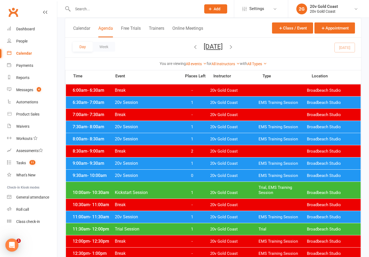
click at [197, 164] on span "1" at bounding box center [192, 163] width 28 height 5
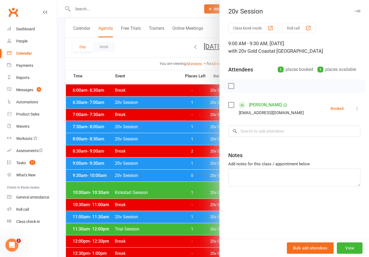
click at [198, 163] on div at bounding box center [213, 128] width 312 height 257
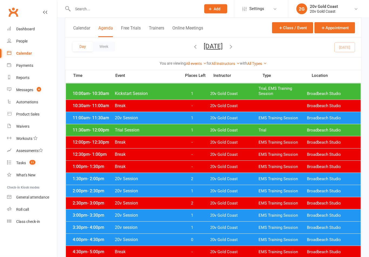
click at [194, 190] on span "1" at bounding box center [192, 191] width 28 height 5
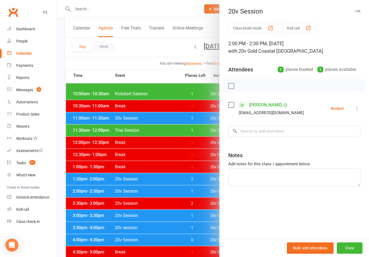
click at [198, 187] on div at bounding box center [213, 128] width 312 height 257
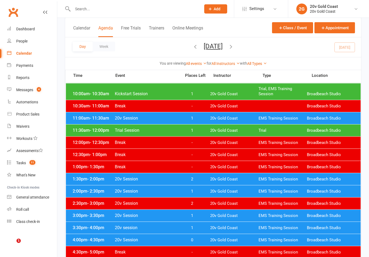
click at [196, 217] on span "1" at bounding box center [192, 215] width 28 height 5
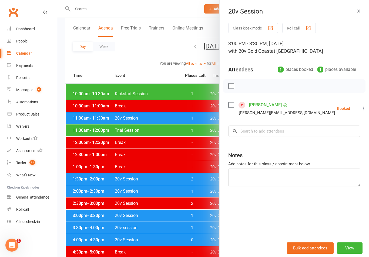
click at [270, 105] on link "[PERSON_NAME]" at bounding box center [265, 105] width 33 height 9
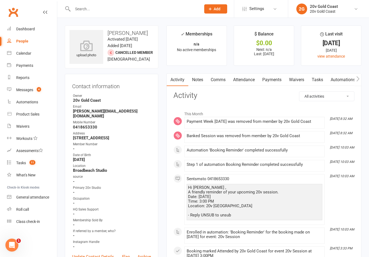
click at [250, 78] on link "Attendance" at bounding box center [244, 80] width 29 height 12
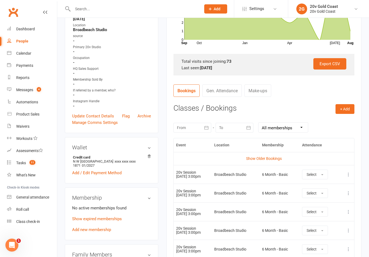
scroll to position [148, 0]
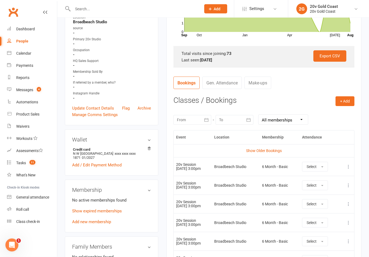
click at [196, 115] on div at bounding box center [193, 120] width 38 height 10
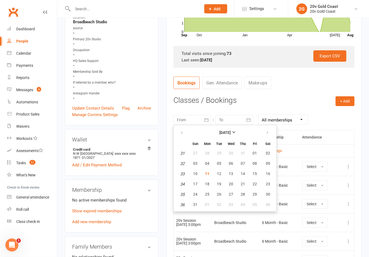
scroll to position [148, 0]
click at [198, 161] on button "03" at bounding box center [195, 164] width 11 height 10
type input "03 Aug 2025"
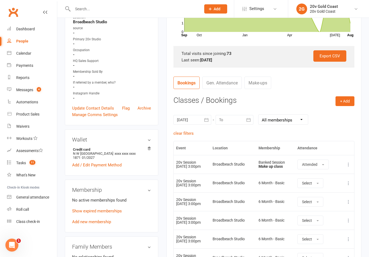
click at [114, 203] on membership-list "No active memberships found Show expired memberships Add new membership" at bounding box center [111, 210] width 79 height 27
click at [119, 209] on link "Show expired memberships" at bounding box center [97, 211] width 50 height 5
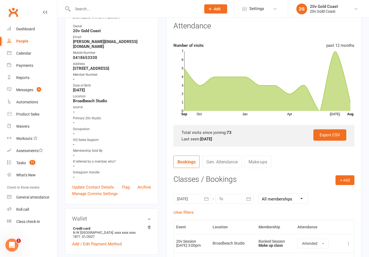
scroll to position [0, 0]
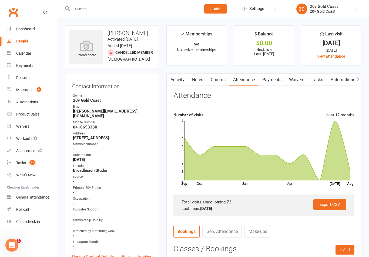
click at [272, 81] on link "Payments" at bounding box center [272, 80] width 27 height 12
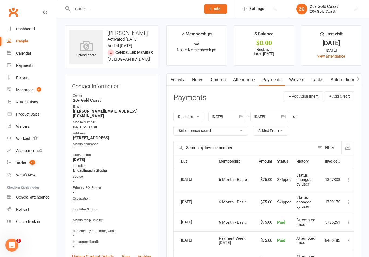
click at [249, 83] on link "Attendance" at bounding box center [244, 80] width 29 height 12
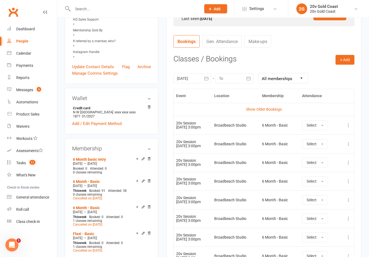
scroll to position [187, 0]
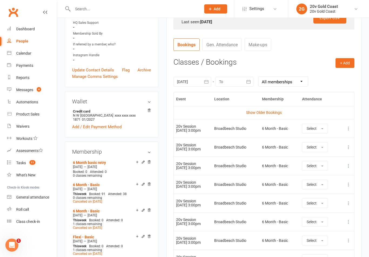
click at [195, 83] on div at bounding box center [193, 82] width 38 height 10
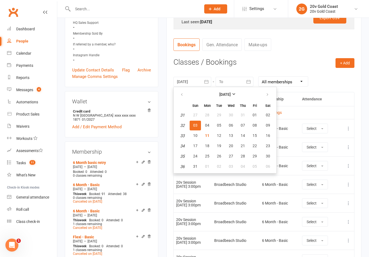
click at [199, 127] on button "03" at bounding box center [195, 126] width 11 height 10
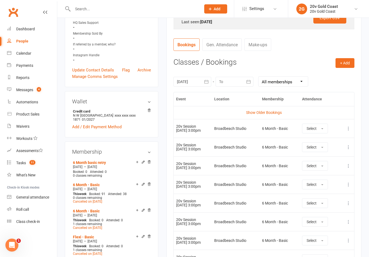
click at [234, 82] on div at bounding box center [235, 82] width 38 height 10
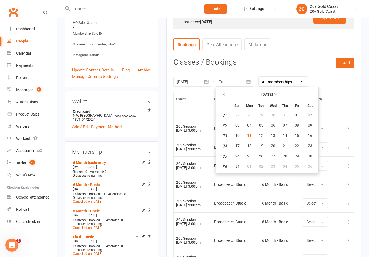
scroll to position [227, 0]
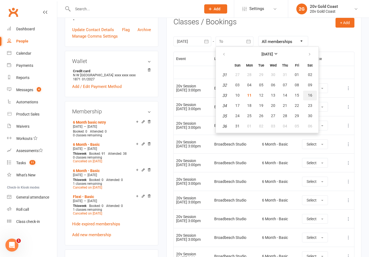
click at [312, 96] on span "16" at bounding box center [310, 95] width 4 height 4
type input "16 Aug 2025"
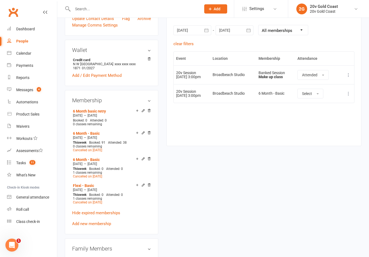
scroll to position [238, 0]
click at [248, 174] on div "upload photo Neal Macrossan Activated 18 July, 2022 Added 18 July, 2022 Cancell…" at bounding box center [213, 177] width 305 height 779
click at [25, 55] on div "Calendar" at bounding box center [23, 53] width 15 height 4
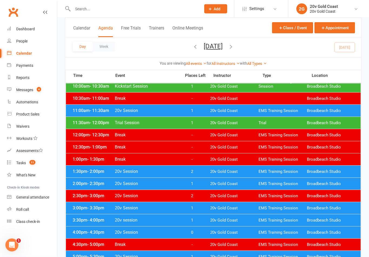
click at [198, 206] on span "1" at bounding box center [192, 208] width 28 height 5
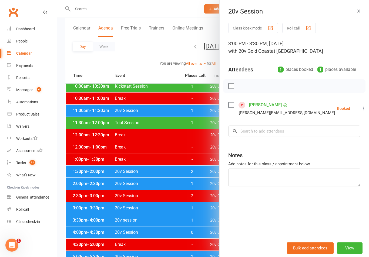
click at [269, 106] on link "Neal Macrossan" at bounding box center [265, 105] width 33 height 9
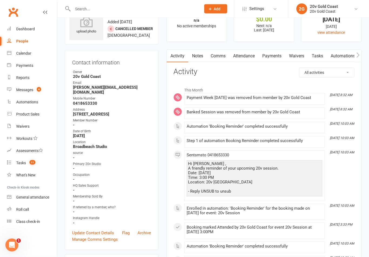
scroll to position [23, 0]
click at [158, 201] on div "Contact information Owner 20v Gold Coast Email neal@nwm.id.au Mobile Number 041…" at bounding box center [112, 151] width 94 height 200
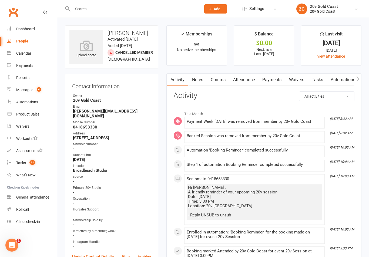
click at [244, 78] on link "Attendance" at bounding box center [244, 80] width 29 height 12
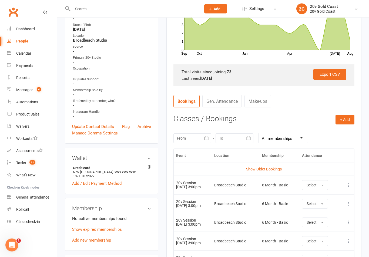
scroll to position [129, 0]
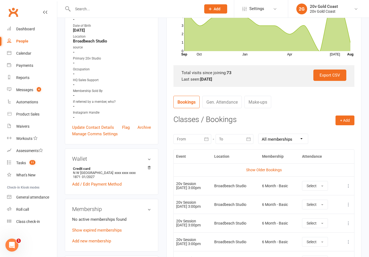
click at [351, 183] on icon at bounding box center [348, 185] width 5 height 5
click at [329, 218] on link "Remove booking" at bounding box center [325, 218] width 54 height 11
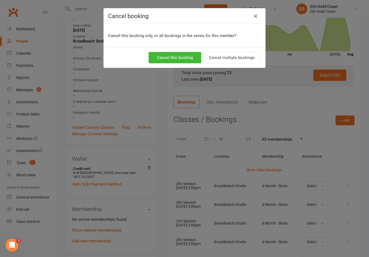
click at [242, 59] on button "Cancel multiple bookings" at bounding box center [232, 57] width 58 height 11
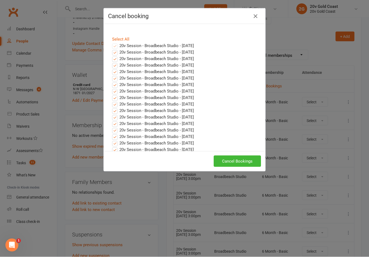
scroll to position [220, 0]
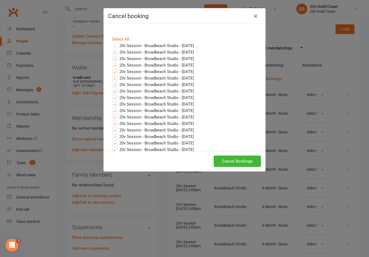
click at [241, 161] on button "Cancel Bookings" at bounding box center [237, 161] width 47 height 11
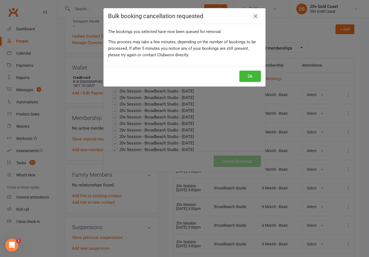
click at [255, 75] on button "Ok" at bounding box center [251, 76] width 22 height 11
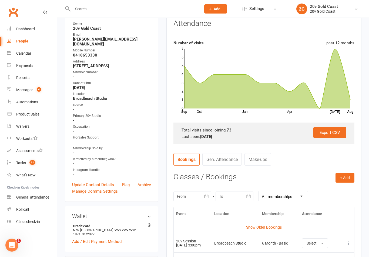
scroll to position [0, 0]
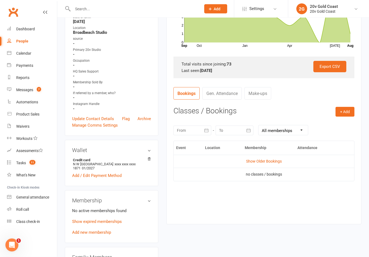
scroll to position [139, 0]
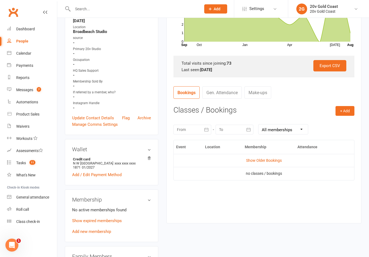
click at [262, 161] on link "Show Older Bookings" at bounding box center [264, 160] width 36 height 4
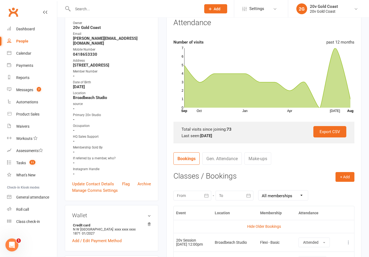
scroll to position [0, 0]
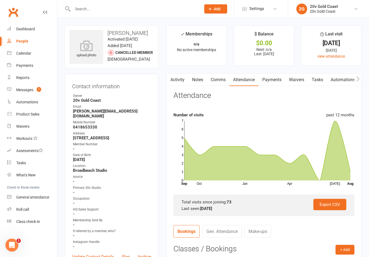
click at [31, 93] on link "Messages 7" at bounding box center [32, 90] width 50 height 12
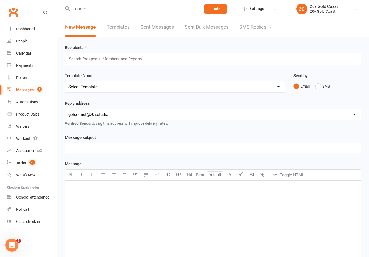
click at [262, 26] on link "SMS Replies 7" at bounding box center [256, 27] width 32 height 19
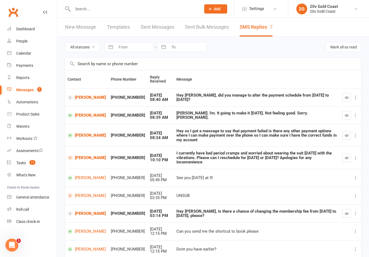
click at [84, 100] on link "Michael Parkin" at bounding box center [87, 97] width 38 height 5
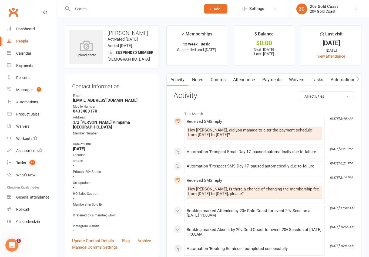
click at [276, 81] on link "Payments" at bounding box center [272, 80] width 27 height 12
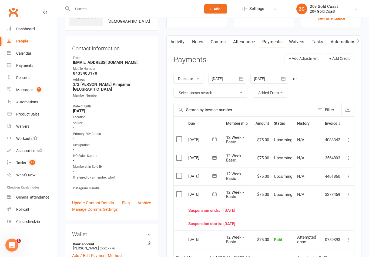
scroll to position [70, 0]
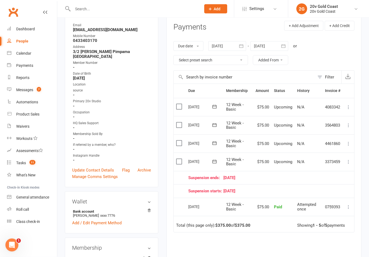
click at [350, 161] on icon at bounding box center [348, 161] width 5 height 5
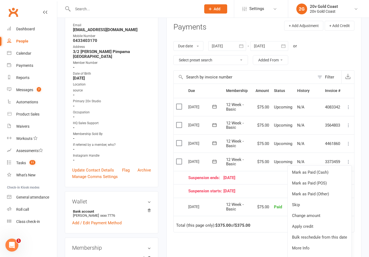
click at [341, 233] on link "Bulk reschedule from this date" at bounding box center [320, 237] width 64 height 11
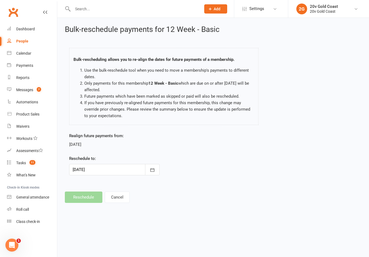
click at [154, 168] on icon "button" at bounding box center [152, 169] width 5 height 5
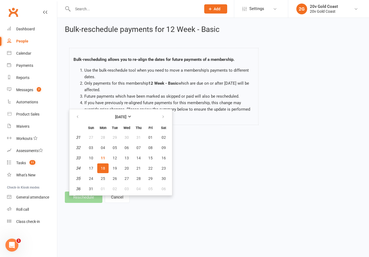
click at [117, 168] on span "19" at bounding box center [115, 168] width 4 height 4
type input "19 Aug 2025"
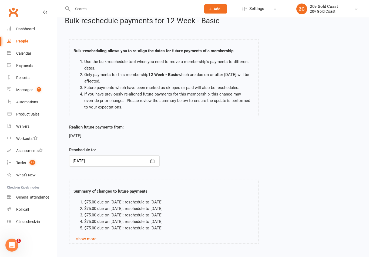
scroll to position [20, 0]
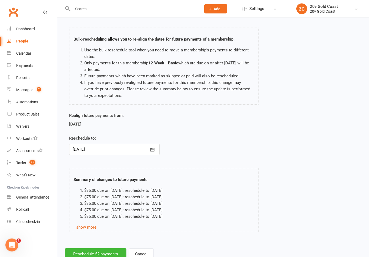
click at [109, 251] on button "Reschedule 52 payments" at bounding box center [96, 254] width 62 height 11
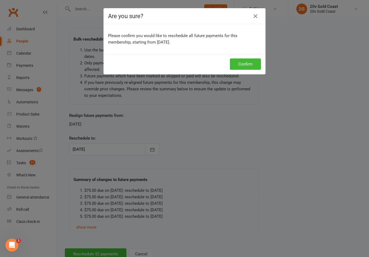
click at [250, 69] on button "Confirm" at bounding box center [245, 63] width 31 height 11
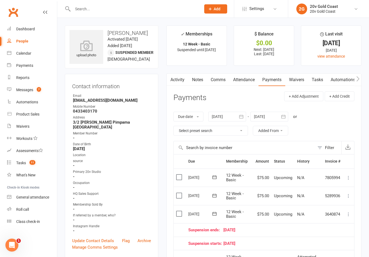
click at [186, 79] on link "Activity" at bounding box center [178, 80] width 22 height 12
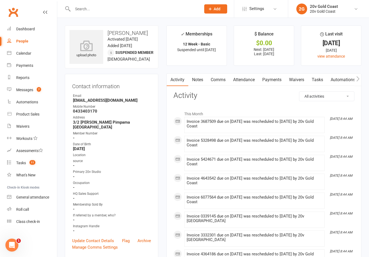
click at [33, 90] on div "Messages" at bounding box center [24, 90] width 17 height 4
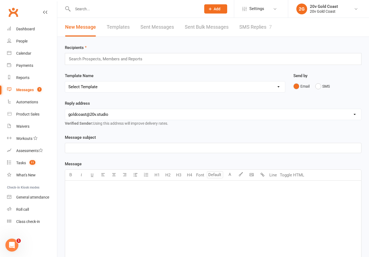
click at [260, 29] on link "SMS Replies 7" at bounding box center [256, 27] width 32 height 19
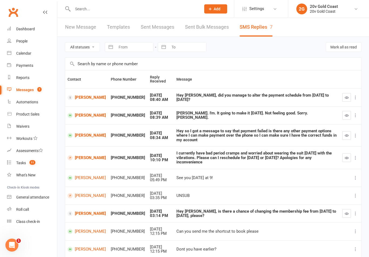
click at [346, 100] on button "button" at bounding box center [347, 97] width 9 height 9
click at [348, 212] on icon "button" at bounding box center [347, 214] width 4 height 4
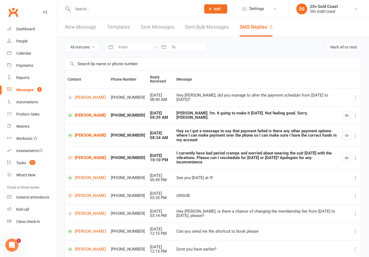
click at [87, 98] on link "Michael Parkin" at bounding box center [87, 97] width 38 height 5
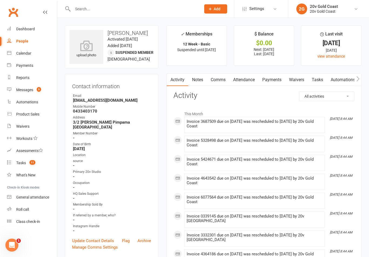
click at [222, 79] on link "Comms" at bounding box center [218, 80] width 22 height 12
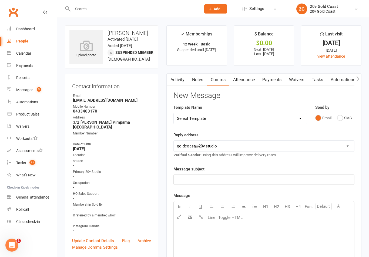
click at [339, 120] on button "SMS" at bounding box center [345, 118] width 15 height 10
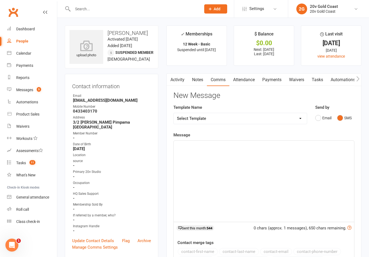
click at [300, 170] on div "﻿" at bounding box center [264, 181] width 181 height 81
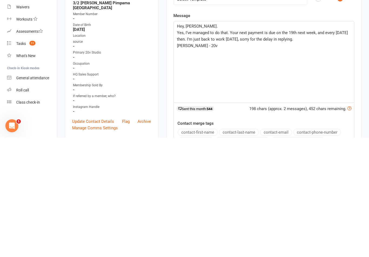
scroll to position [119, 0]
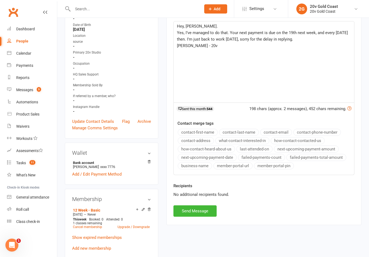
click at [202, 207] on button "Send Message" at bounding box center [195, 210] width 43 height 11
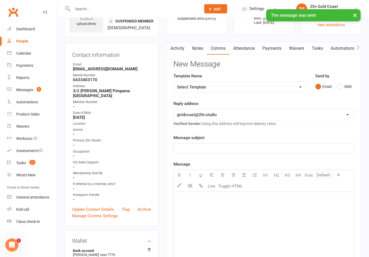
scroll to position [0, 0]
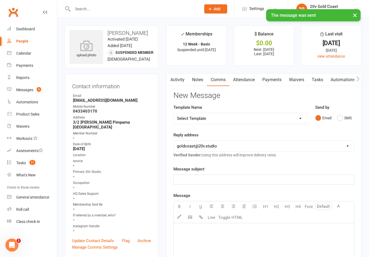
click at [184, 79] on link "Activity" at bounding box center [178, 80] width 22 height 12
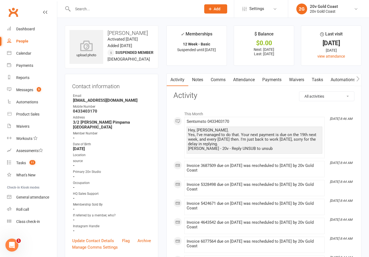
click at [274, 81] on link "Payments" at bounding box center [272, 80] width 27 height 12
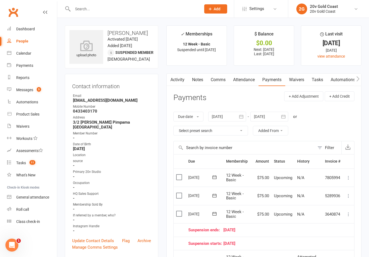
click at [275, 115] on div at bounding box center [270, 117] width 38 height 10
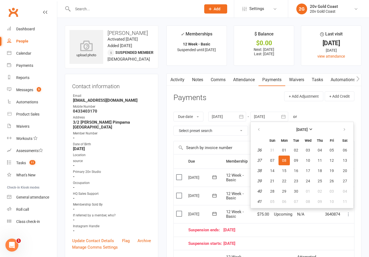
click at [348, 197] on button "11" at bounding box center [345, 202] width 14 height 10
type input "11 Oct 2025"
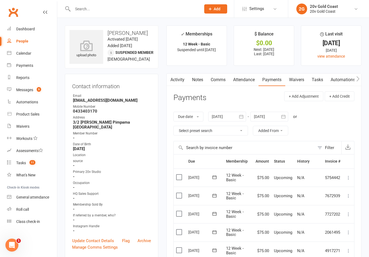
click at [186, 74] on link "Activity" at bounding box center [178, 80] width 22 height 12
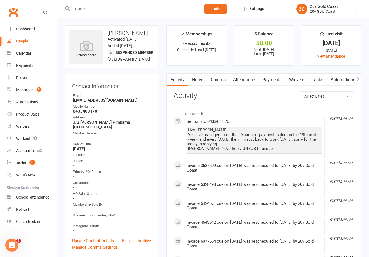
click at [34, 85] on link "Messages 5" at bounding box center [32, 90] width 50 height 12
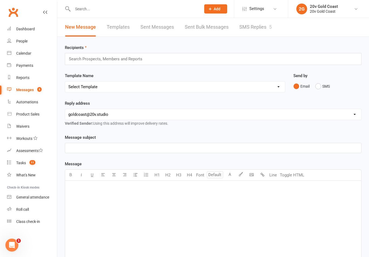
click at [266, 18] on link "SMS Replies 5" at bounding box center [256, 27] width 32 height 19
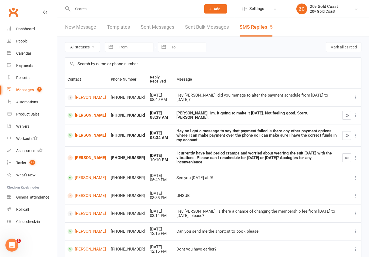
click at [82, 113] on link "Jonathan Bustin-Ledesma" at bounding box center [87, 115] width 38 height 5
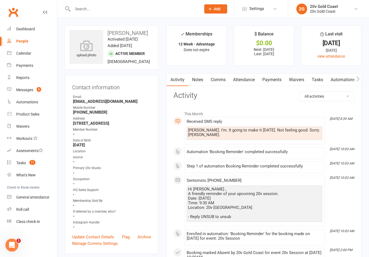
click at [245, 78] on link "Attendance" at bounding box center [244, 80] width 29 height 12
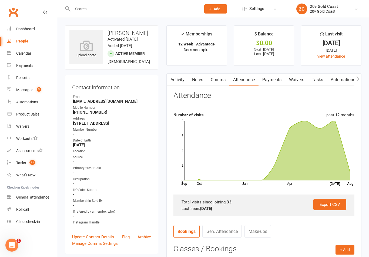
click at [181, 80] on link "Activity" at bounding box center [178, 80] width 22 height 12
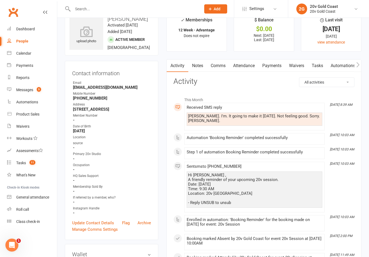
scroll to position [13, 0]
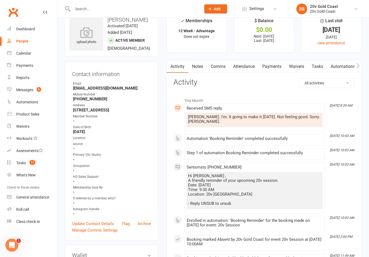
click at [274, 67] on link "Payments" at bounding box center [272, 66] width 27 height 12
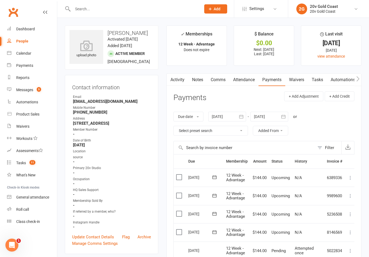
click at [184, 79] on link "Activity" at bounding box center [178, 80] width 22 height 12
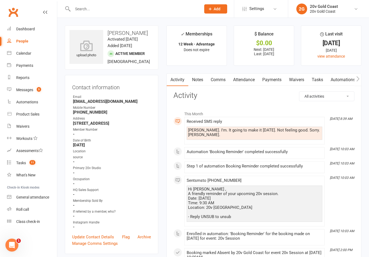
click at [250, 79] on link "Attendance" at bounding box center [244, 80] width 29 height 12
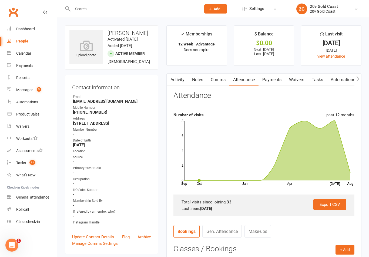
click at [216, 80] on link "Comms" at bounding box center [218, 80] width 22 height 12
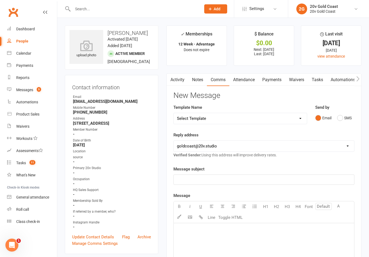
click at [343, 121] on button "SMS" at bounding box center [345, 118] width 15 height 10
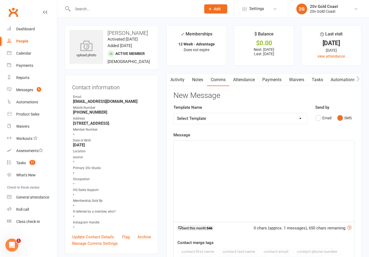
click at [252, 155] on div "﻿" at bounding box center [264, 181] width 181 height 81
click at [27, 54] on div "Calendar" at bounding box center [23, 53] width 15 height 4
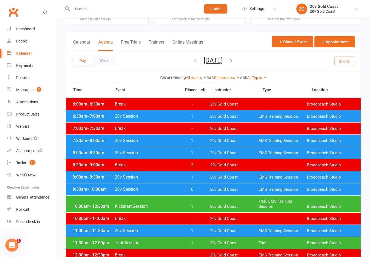
scroll to position [18, 0]
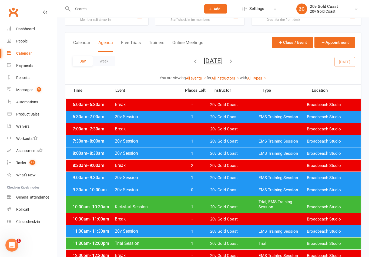
click at [198, 180] on div "9:00am - 9:30am 20v Session 1 20v Gold Coast EMS Training Session Broadbeach St…" at bounding box center [213, 178] width 295 height 12
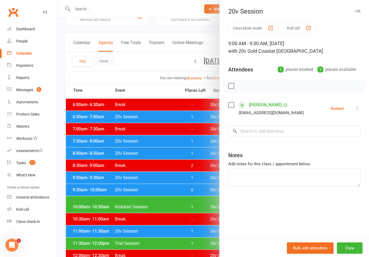
click at [189, 177] on div at bounding box center [213, 128] width 312 height 257
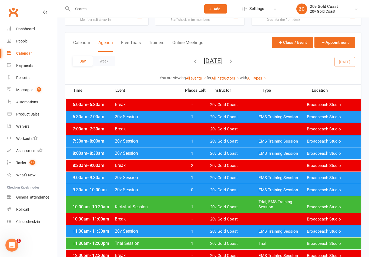
click at [194, 195] on div "9:30am - 10:00am 20v Session 0 20v Gold Coast EMS Training Session Broadbeach S…" at bounding box center [213, 190] width 295 height 12
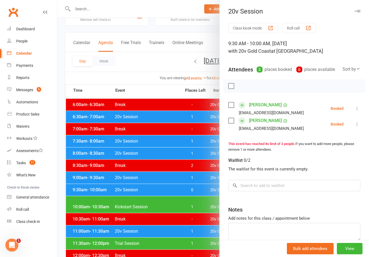
click at [182, 207] on div at bounding box center [213, 128] width 312 height 257
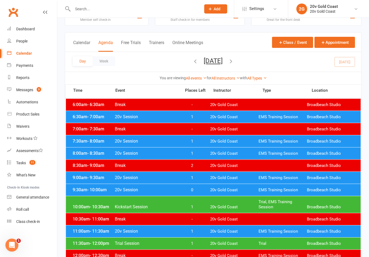
click at [198, 181] on div "9:00am - 9:30am 20v Session 1 20v Gold Coast EMS Training Session Broadbeach St…" at bounding box center [213, 178] width 295 height 12
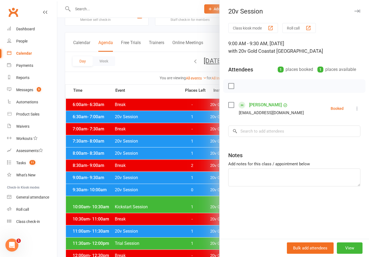
click at [196, 178] on div at bounding box center [213, 128] width 312 height 257
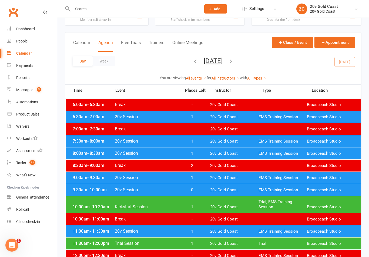
click at [198, 192] on span "0" at bounding box center [192, 189] width 28 height 5
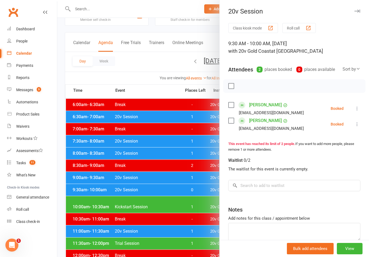
click at [195, 198] on div at bounding box center [213, 128] width 312 height 257
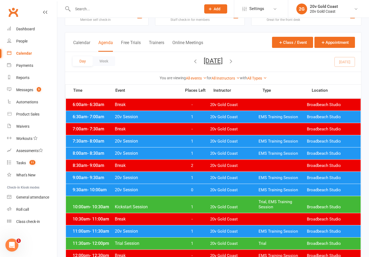
click at [33, 91] on div "Messages" at bounding box center [24, 90] width 17 height 4
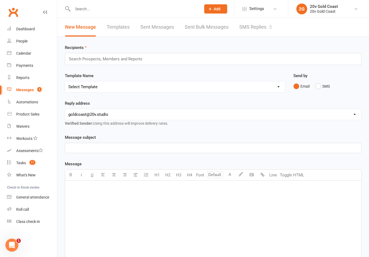
click at [268, 23] on link "SMS Replies 5" at bounding box center [256, 27] width 32 height 19
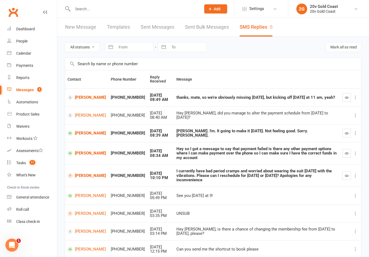
click at [85, 100] on link "Michael Parkin" at bounding box center [87, 97] width 38 height 5
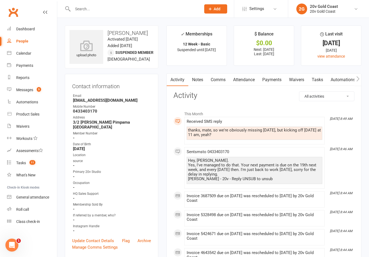
click at [31, 49] on link "Calendar" at bounding box center [32, 53] width 50 height 12
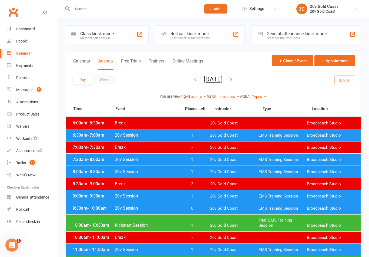
click at [196, 197] on span "1" at bounding box center [192, 196] width 28 height 5
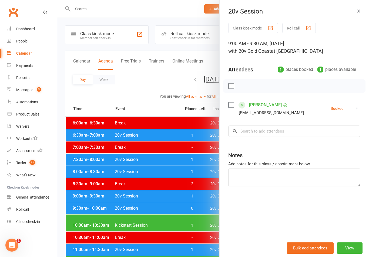
click at [269, 102] on link "Ella Cassaniti" at bounding box center [265, 105] width 33 height 9
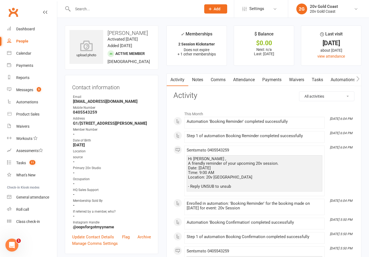
click at [269, 81] on link "Payments" at bounding box center [272, 80] width 27 height 12
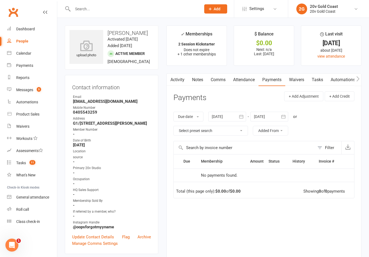
click at [246, 78] on link "Attendance" at bounding box center [244, 80] width 29 height 12
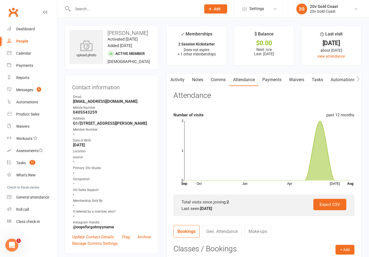
click at [221, 79] on link "Comms" at bounding box center [218, 80] width 22 height 12
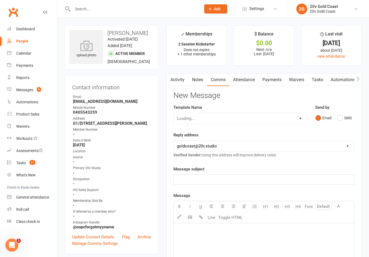
click at [342, 117] on button "SMS" at bounding box center [345, 118] width 15 height 10
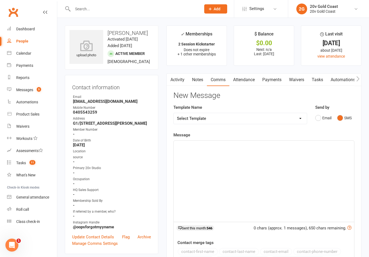
click at [182, 79] on link "Activity" at bounding box center [178, 80] width 22 height 12
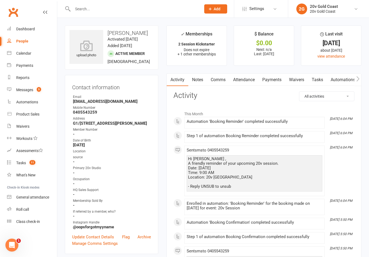
click at [29, 93] on link "Messages 5" at bounding box center [32, 90] width 50 height 12
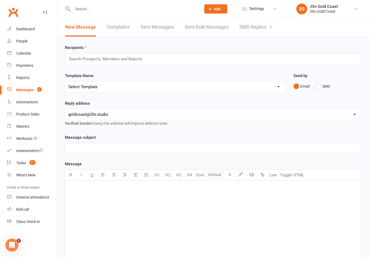
click at [263, 29] on link "SMS Replies 5" at bounding box center [256, 27] width 32 height 19
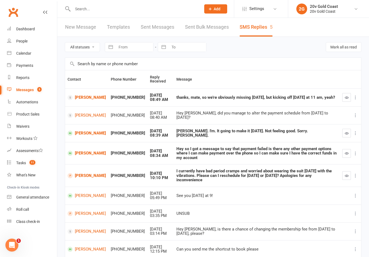
click at [82, 100] on link "Michael Parkin" at bounding box center [87, 97] width 38 height 5
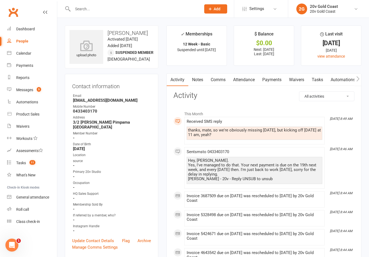
click at [252, 84] on link "Attendance" at bounding box center [244, 80] width 29 height 12
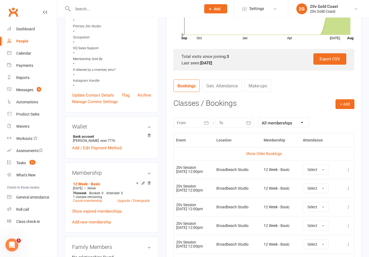
scroll to position [146, 0]
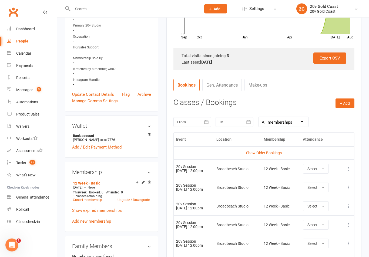
click at [193, 117] on div at bounding box center [193, 122] width 38 height 10
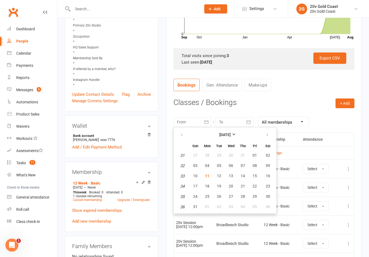
click at [197, 164] on span "03" at bounding box center [195, 165] width 4 height 4
type input "03 Aug 2025"
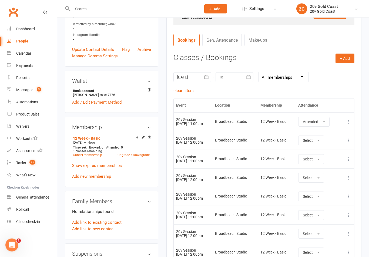
scroll to position [190, 0]
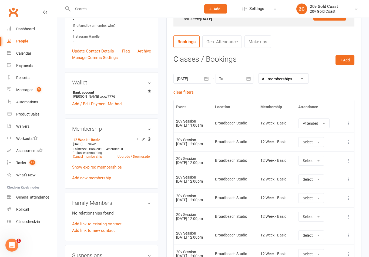
click at [22, 53] on div "Calendar" at bounding box center [23, 53] width 15 height 4
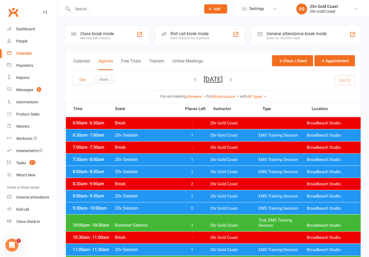
click at [218, 80] on button "Monday, Aug 11, 2025" at bounding box center [213, 79] width 19 height 8
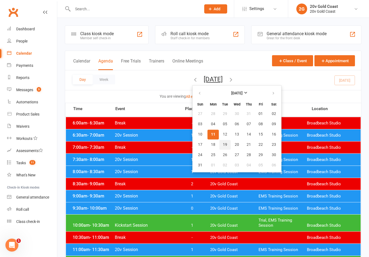
click at [220, 145] on button "19" at bounding box center [225, 145] width 11 height 10
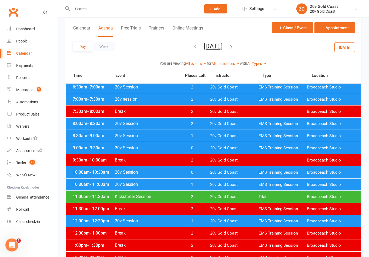
scroll to position [49, 0]
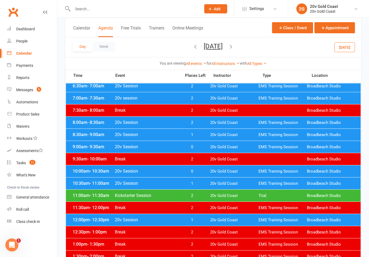
click at [34, 86] on link "Messages 5" at bounding box center [32, 90] width 50 height 12
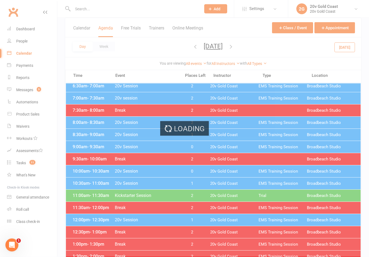
scroll to position [49, 0]
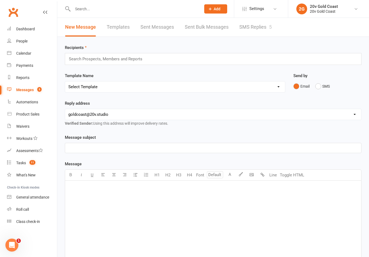
click at [262, 30] on link "SMS Replies 5" at bounding box center [256, 27] width 32 height 19
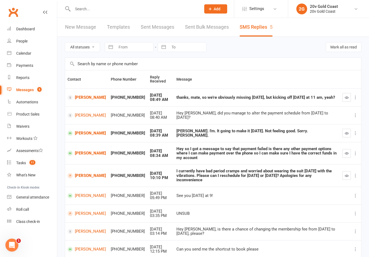
click at [89, 95] on link "Michael Parkin" at bounding box center [87, 97] width 38 height 5
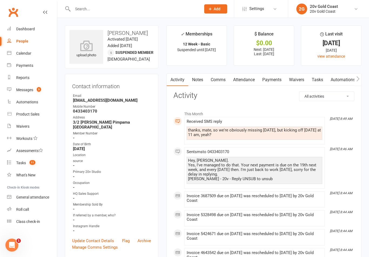
click at [29, 51] on div "Calendar" at bounding box center [23, 53] width 15 height 4
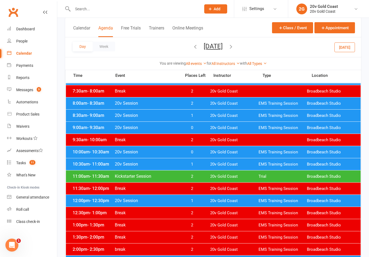
scroll to position [68, 0]
click at [29, 50] on link "Calendar" at bounding box center [32, 53] width 50 height 12
click at [22, 91] on div "Messages" at bounding box center [24, 90] width 17 height 4
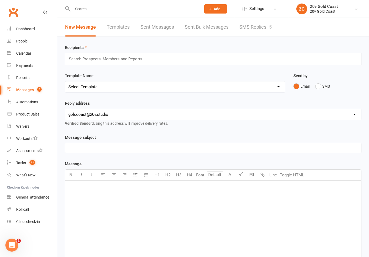
click at [255, 29] on link "SMS Replies 5" at bounding box center [256, 27] width 32 height 19
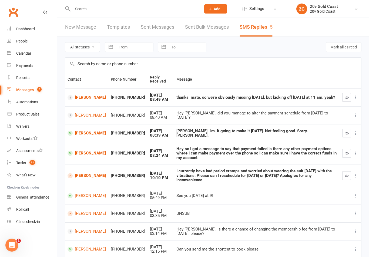
click at [89, 95] on link "Michael Parkin" at bounding box center [87, 97] width 38 height 5
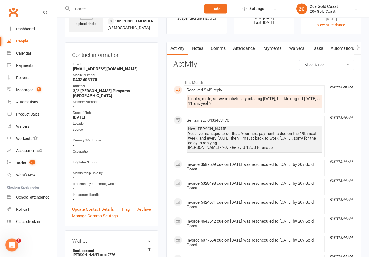
scroll to position [31, 0]
click at [250, 49] on link "Attendance" at bounding box center [244, 48] width 29 height 12
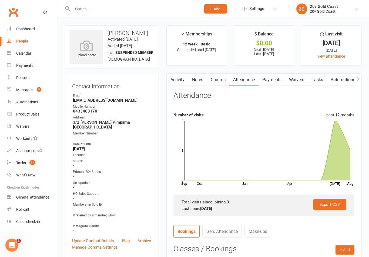
click at [181, 75] on link "Activity" at bounding box center [178, 80] width 22 height 12
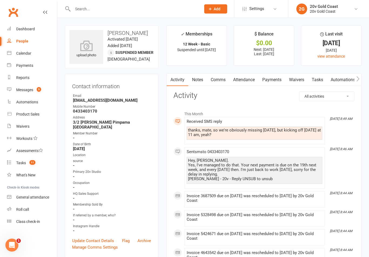
click at [219, 83] on link "Comms" at bounding box center [218, 80] width 22 height 12
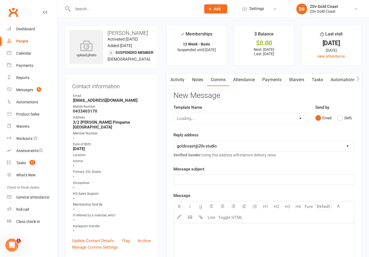
click at [342, 120] on button "SMS" at bounding box center [345, 118] width 15 height 10
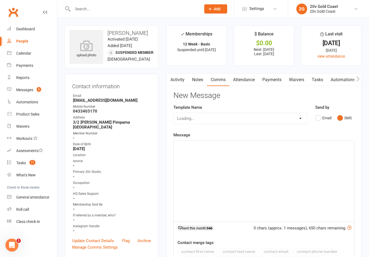
click at [326, 164] on div "﻿" at bounding box center [264, 181] width 181 height 81
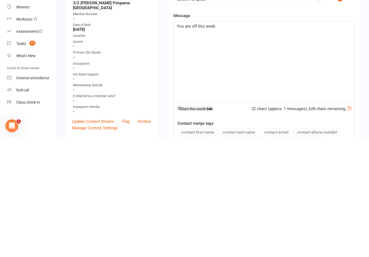
click at [178, 143] on span "You are off this week." at bounding box center [196, 145] width 39 height 5
click at [194, 143] on span "Yes, You are off this week." at bounding box center [201, 145] width 48 height 5
click at [224, 142] on p "Yes, you are off this week." at bounding box center [264, 145] width 174 height 6
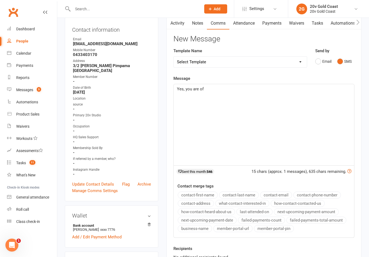
click at [236, 90] on p "Yes, you are of" at bounding box center [264, 89] width 174 height 6
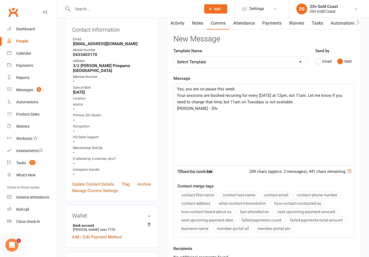
scroll to position [0, 0]
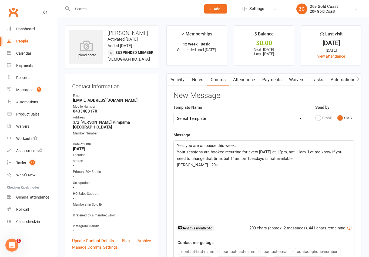
click at [300, 160] on p "Your sessions are booked recurring for every Tuesday at 12pm, not 11am. Let me …" at bounding box center [264, 155] width 174 height 13
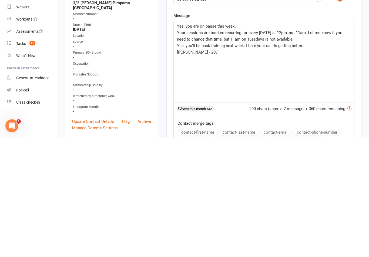
click at [257, 150] on span "Your sessions are booked recurring for every Tuesday at 12pm, not 11am. Let me …" at bounding box center [260, 155] width 167 height 11
click at [255, 163] on span "Yes, you’ll be back training next week. I ho-e your calf is getting better." at bounding box center [240, 165] width 126 height 5
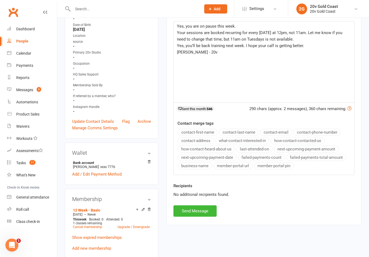
click at [205, 206] on button "Send Message" at bounding box center [195, 210] width 43 height 11
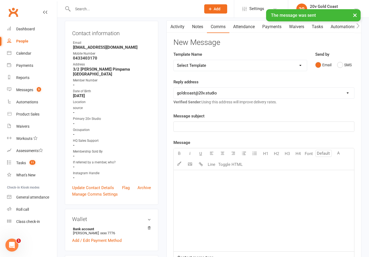
scroll to position [0, 0]
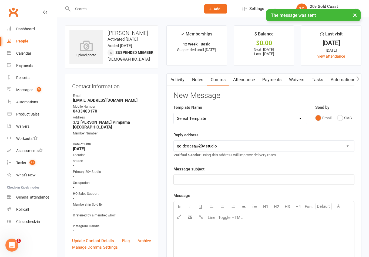
click at [180, 78] on link "Activity" at bounding box center [178, 80] width 22 height 12
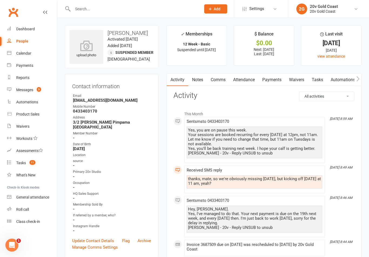
click at [20, 54] on div "Calendar" at bounding box center [23, 53] width 15 height 4
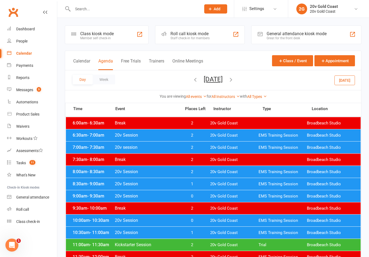
click at [348, 77] on button "Today" at bounding box center [345, 80] width 21 height 10
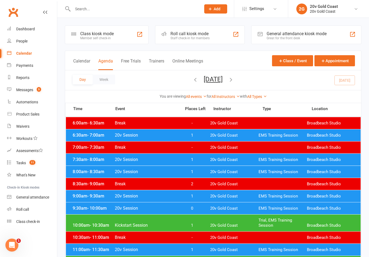
click at [192, 194] on span "1" at bounding box center [192, 196] width 28 height 5
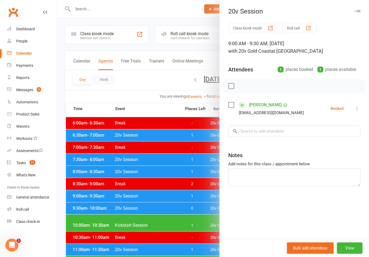
click at [264, 103] on link "Ella Cassaniti" at bounding box center [265, 105] width 33 height 9
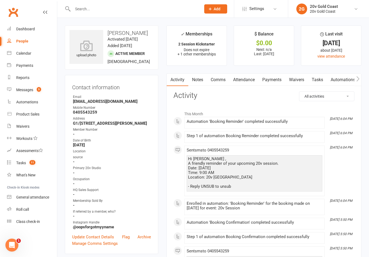
click at [243, 81] on link "Attendance" at bounding box center [244, 80] width 29 height 12
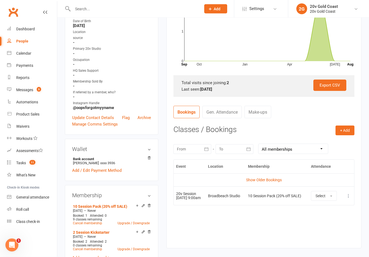
scroll to position [119, 0]
click at [272, 178] on link "Show Older Bookings" at bounding box center [264, 180] width 36 height 4
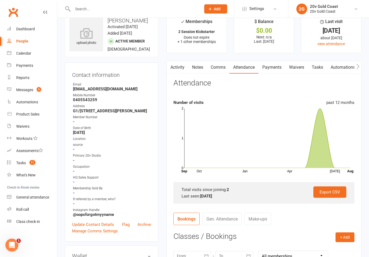
scroll to position [0, 0]
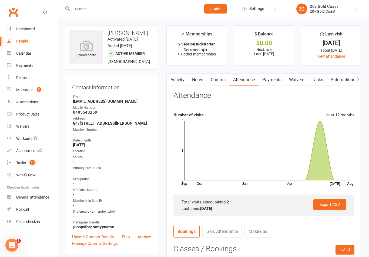
click at [181, 77] on link "Activity" at bounding box center [178, 80] width 22 height 12
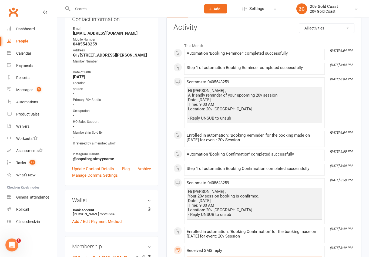
scroll to position [68, 0]
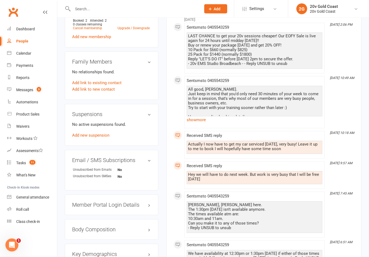
click at [203, 121] on link "show more" at bounding box center [255, 120] width 136 height 8
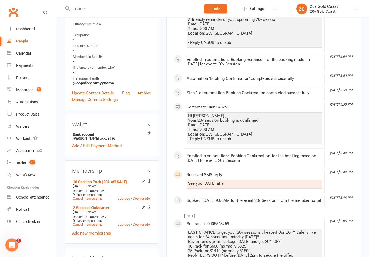
scroll to position [0, 0]
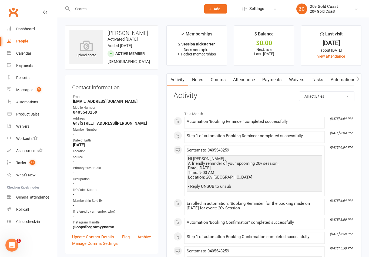
click at [33, 87] on link "Messages 5" at bounding box center [32, 90] width 50 height 12
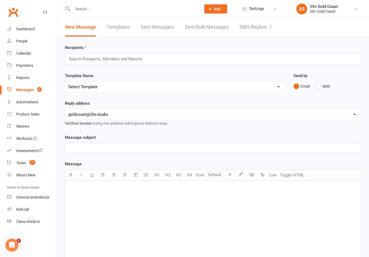
click at [257, 34] on link "SMS Replies 5" at bounding box center [256, 27] width 32 height 19
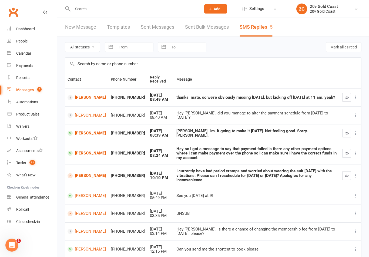
click at [347, 93] on button "button" at bounding box center [347, 97] width 9 height 9
click at [83, 132] on link "Jonathan Bustin-Ledesma" at bounding box center [87, 133] width 38 height 5
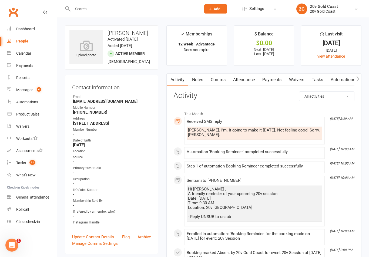
click at [223, 77] on link "Comms" at bounding box center [218, 80] width 22 height 12
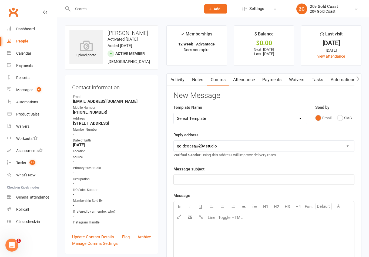
click at [248, 81] on link "Attendance" at bounding box center [244, 80] width 29 height 12
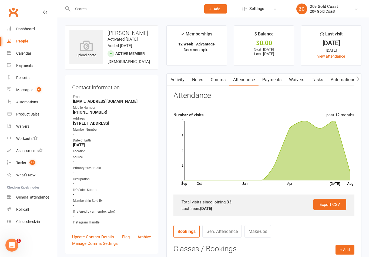
click at [221, 80] on link "Comms" at bounding box center [218, 80] width 22 height 12
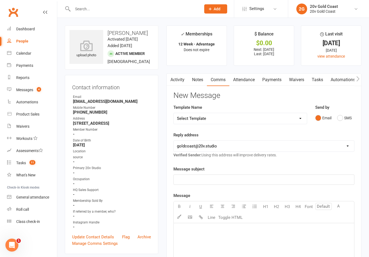
click at [348, 116] on button "SMS" at bounding box center [345, 118] width 15 height 10
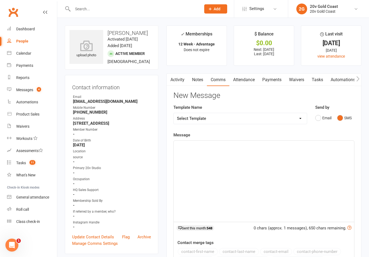
click at [264, 161] on div "﻿" at bounding box center [264, 181] width 181 height 81
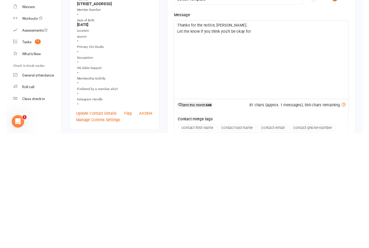
scroll to position [124, 0]
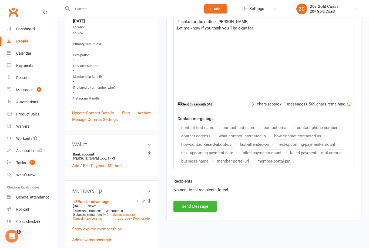
click at [267, 27] on p "Let me know if you think you’ll be okay for" at bounding box center [264, 28] width 174 height 6
click at [27, 43] on div "People" at bounding box center [22, 41] width 12 height 4
select select "100"
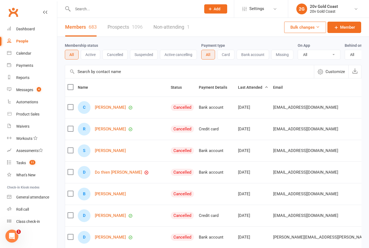
click at [22, 57] on link "Calendar" at bounding box center [32, 53] width 50 height 12
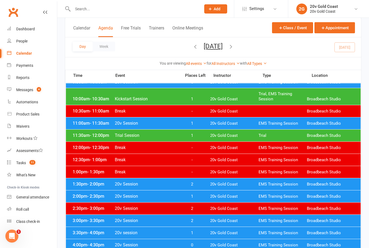
scroll to position [126, 0]
click at [265, 129] on div "11:00am - 11:30am 20v Session 1 20v Gold Coast EMS Training Session Broadbeach …" at bounding box center [213, 124] width 295 height 12
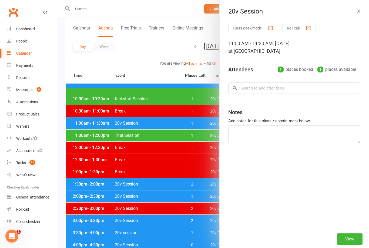
scroll to position [148, 0]
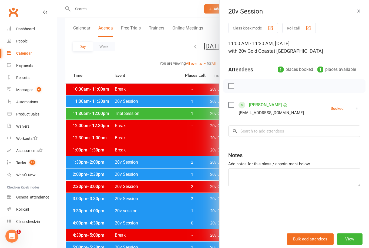
click at [187, 174] on div at bounding box center [213, 124] width 312 height 248
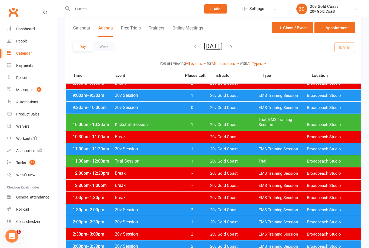
scroll to position [100, 0]
click at [32, 89] on div "Messages" at bounding box center [24, 90] width 17 height 4
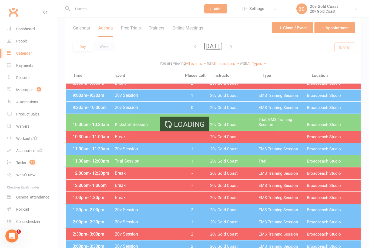
scroll to position [101, 0]
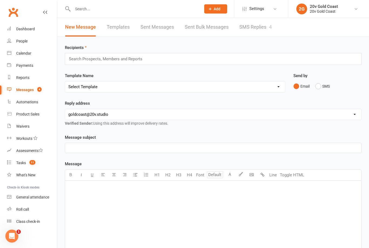
click at [262, 31] on link "SMS Replies 4" at bounding box center [256, 27] width 32 height 19
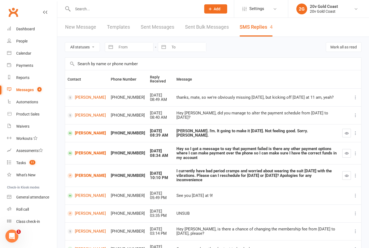
click at [33, 48] on link "Calendar" at bounding box center [32, 53] width 50 height 12
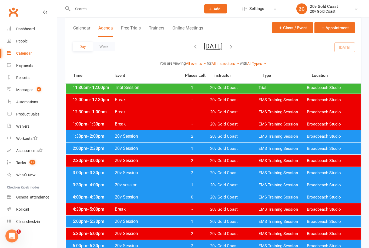
scroll to position [195, 0]
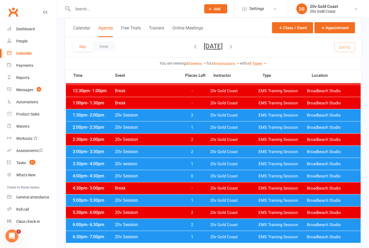
click at [199, 237] on span "1" at bounding box center [192, 237] width 28 height 5
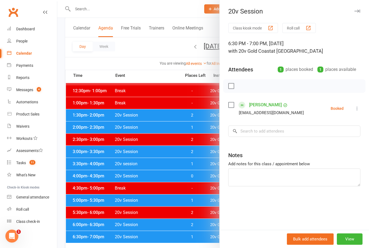
click at [203, 238] on div at bounding box center [213, 124] width 312 height 248
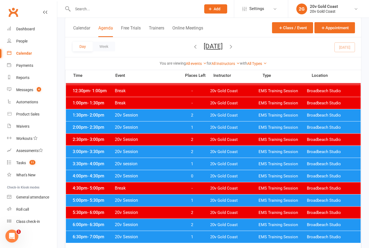
click at [199, 164] on span "1" at bounding box center [192, 163] width 28 height 5
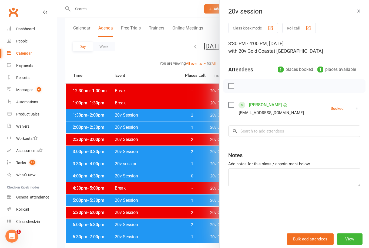
click at [205, 164] on div at bounding box center [213, 124] width 312 height 248
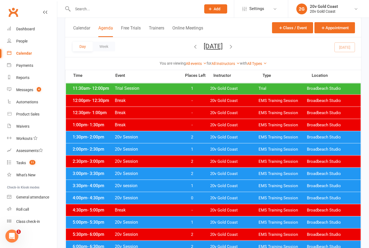
scroll to position [173, 0]
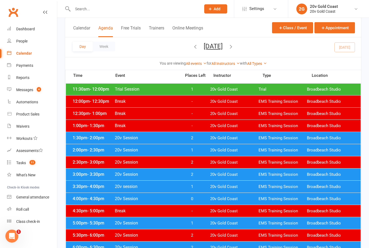
click at [198, 149] on span "1" at bounding box center [192, 150] width 28 height 5
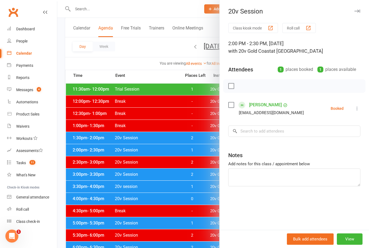
click at [201, 150] on div at bounding box center [213, 124] width 312 height 248
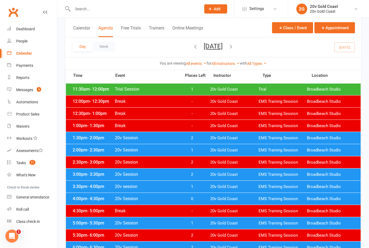
click at [197, 187] on span "1" at bounding box center [192, 186] width 28 height 5
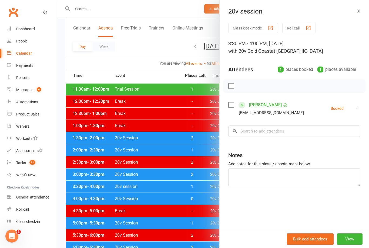
click at [202, 186] on div at bounding box center [213, 124] width 312 height 248
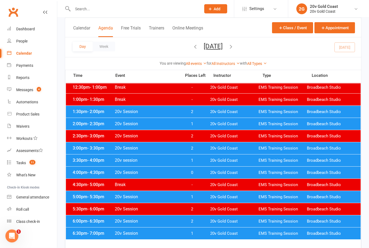
scroll to position [199, 0]
click at [196, 162] on span "1" at bounding box center [192, 160] width 28 height 5
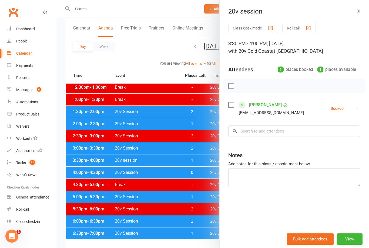
click at [199, 160] on div at bounding box center [213, 124] width 312 height 248
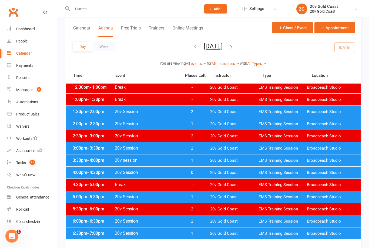
click at [198, 161] on span "1" at bounding box center [192, 160] width 28 height 5
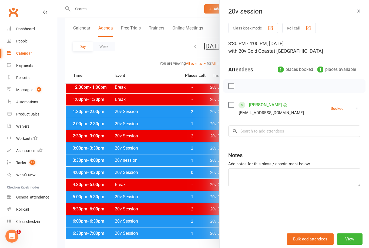
click at [200, 159] on div at bounding box center [213, 124] width 312 height 248
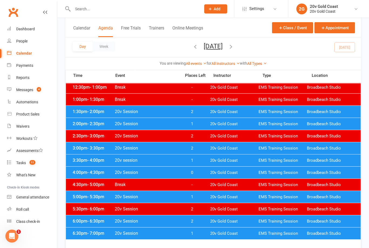
click at [34, 92] on link "Messages 4" at bounding box center [32, 90] width 50 height 12
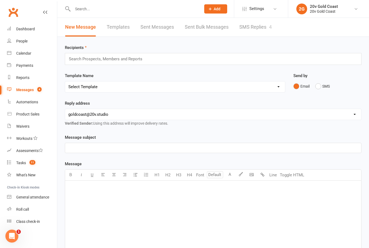
click at [257, 26] on link "SMS Replies 4" at bounding box center [256, 27] width 32 height 19
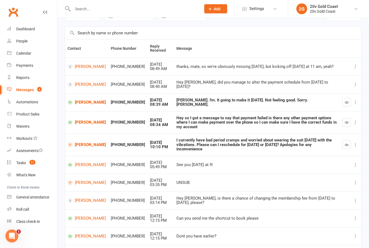
scroll to position [31, 0]
click at [85, 162] on link "Ella Cassaniti" at bounding box center [87, 164] width 38 height 5
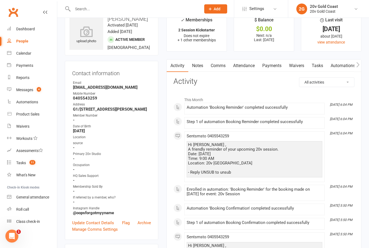
scroll to position [14, 0]
click at [221, 66] on link "Comms" at bounding box center [218, 65] width 22 height 12
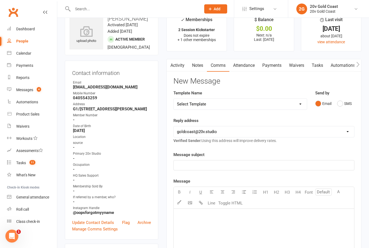
click at [345, 104] on button "SMS" at bounding box center [345, 103] width 15 height 10
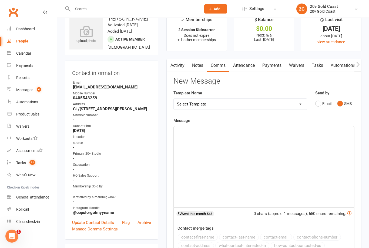
click at [309, 166] on div "﻿" at bounding box center [264, 166] width 181 height 81
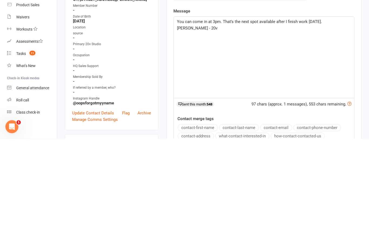
scroll to position [124, 0]
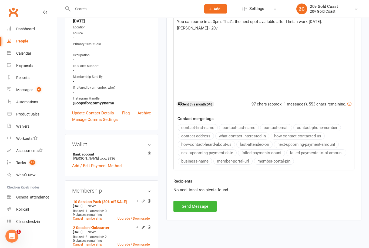
click at [204, 207] on button "Send Message" at bounding box center [195, 206] width 43 height 11
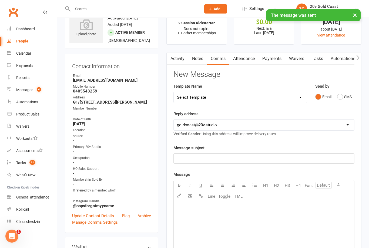
scroll to position [0, 0]
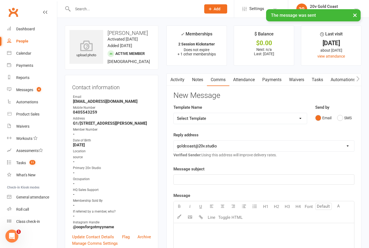
click at [180, 82] on link "Activity" at bounding box center [178, 80] width 22 height 12
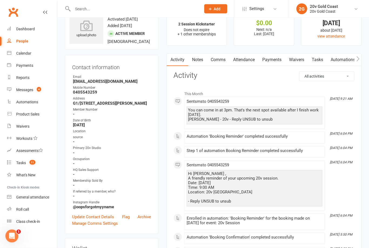
scroll to position [20, 0]
click at [29, 88] on div "Messages" at bounding box center [24, 90] width 17 height 4
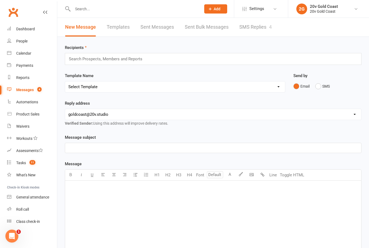
click at [259, 21] on link "SMS Replies 4" at bounding box center [256, 27] width 32 height 19
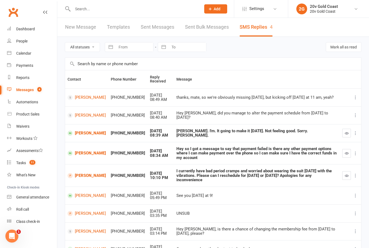
click at [29, 52] on div "Calendar" at bounding box center [23, 53] width 15 height 4
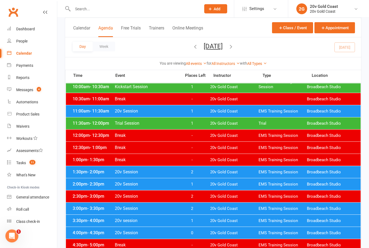
scroll to position [138, 0]
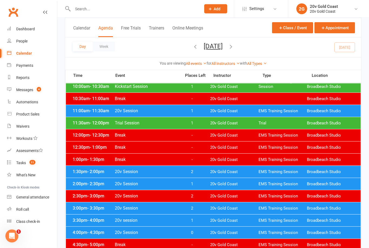
click at [196, 185] on span "1" at bounding box center [192, 184] width 28 height 5
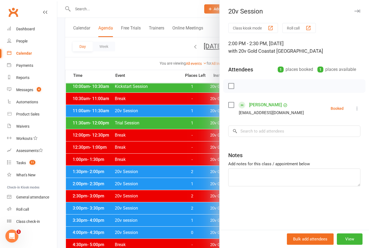
click at [199, 183] on div at bounding box center [213, 124] width 312 height 248
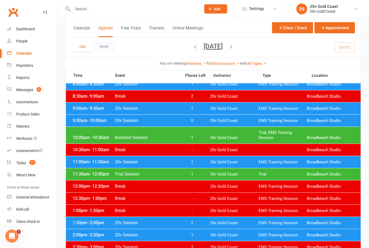
scroll to position [80, 0]
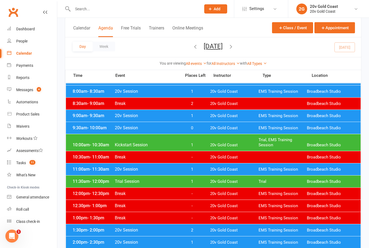
click at [199, 115] on span "1" at bounding box center [192, 115] width 28 height 5
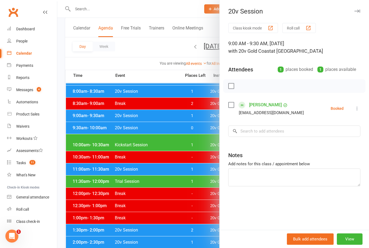
click at [200, 114] on div at bounding box center [213, 124] width 312 height 248
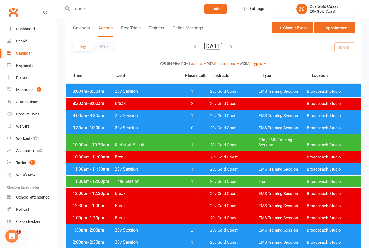
click at [198, 116] on span "1" at bounding box center [192, 115] width 28 height 5
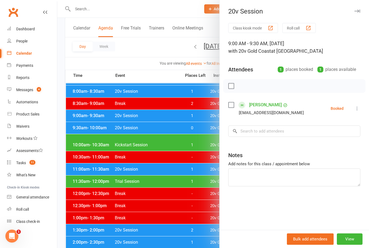
click at [360, 109] on icon at bounding box center [357, 108] width 5 height 5
click at [338, 151] on link "Mark absent" at bounding box center [331, 151] width 58 height 11
click at [269, 102] on link "Ella Cassaniti" at bounding box center [265, 105] width 33 height 9
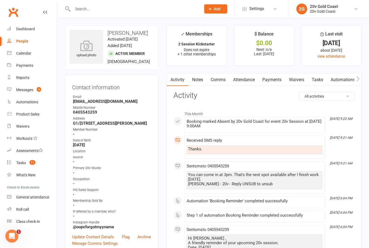
click at [197, 81] on link "Notes" at bounding box center [198, 80] width 19 height 12
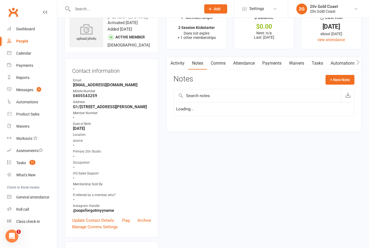
scroll to position [17, 0]
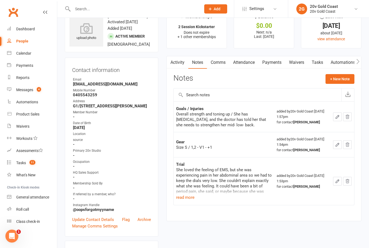
click at [341, 77] on button "+ New Note" at bounding box center [340, 79] width 29 height 10
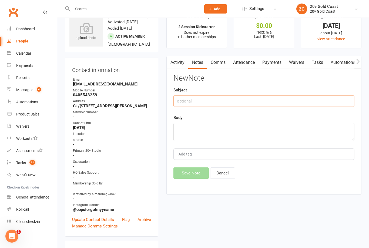
click at [226, 98] on input "text" at bounding box center [264, 100] width 181 height 11
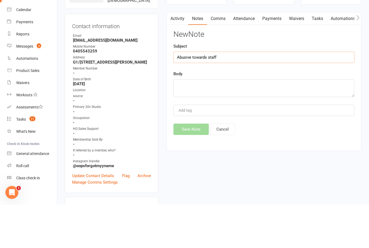
type input "Abusive towards staff"
click at [237, 123] on textarea at bounding box center [264, 132] width 181 height 18
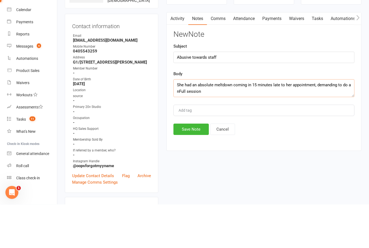
click at [184, 123] on textarea "She had an absolute meltdown coming in 15 minutes late to her appointment, dema…" at bounding box center [264, 132] width 181 height 18
click at [205, 123] on textarea "She had an absolute meltdown coming in 15 minutes late to her appointment, dema…" at bounding box center [264, 132] width 181 height 18
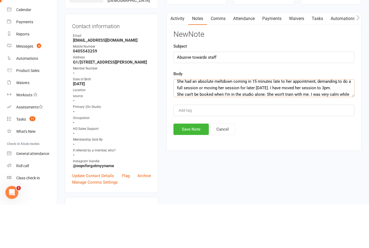
scroll to position [13, 0]
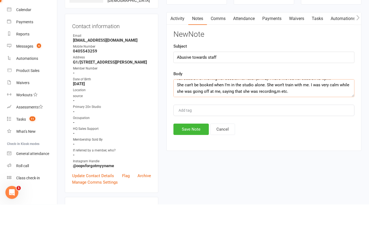
click at [276, 123] on textarea "She had an absolute meltdown coming in 15 minutes late to her appointment, dema…" at bounding box center [264, 132] width 181 height 18
click at [282, 123] on textarea "She had an absolute meltdown coming in 15 minutes late to her appointment, dema…" at bounding box center [264, 132] width 181 height 18
click at [300, 123] on textarea "She had an absolute meltdown coming in 15 minutes late to her appointment, dema…" at bounding box center [264, 132] width 181 height 18
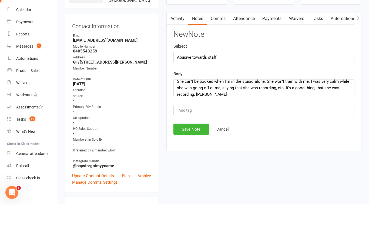
scroll to position [61, 0]
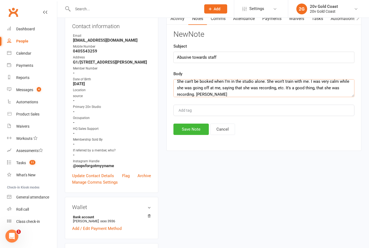
type textarea "She had an absolute meltdown coming in 15 minutes late to her appointment, dema…"
click at [194, 127] on button "Save Note" at bounding box center [191, 129] width 35 height 11
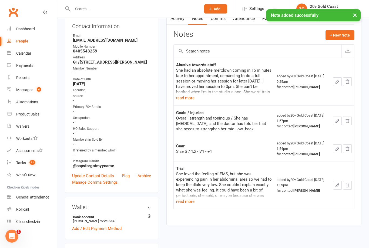
click at [341, 34] on button "+ New Note" at bounding box center [340, 35] width 29 height 10
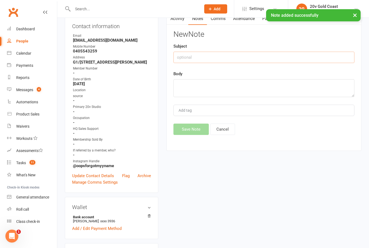
click at [206, 54] on input "text" at bounding box center [264, 57] width 181 height 11
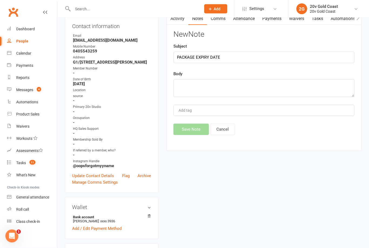
scroll to position [0, 0]
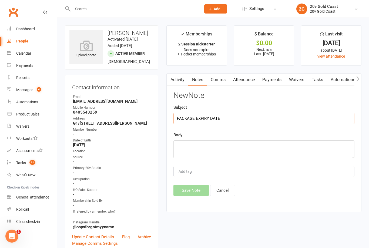
type input "PACKAGE EXPIRY DATE"
click at [239, 145] on textarea at bounding box center [264, 149] width 181 height 18
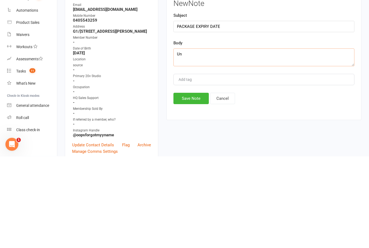
type textarea "U"
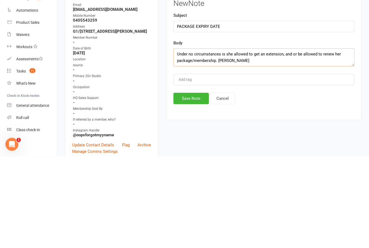
type textarea "Under no circumstances is she allowed to get an extension, and or be allowed to…"
click at [193, 185] on button "Save Note" at bounding box center [191, 190] width 35 height 11
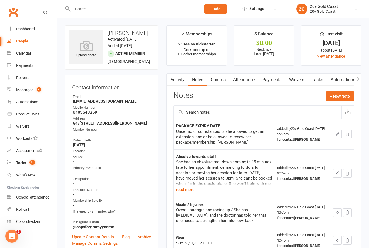
click at [180, 191] on button "read more" at bounding box center [185, 189] width 18 height 6
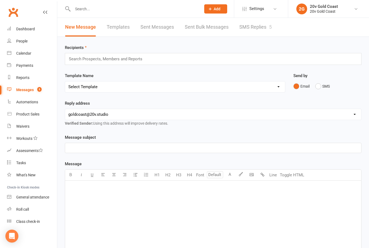
click at [256, 29] on link "SMS Replies 5" at bounding box center [256, 27] width 32 height 19
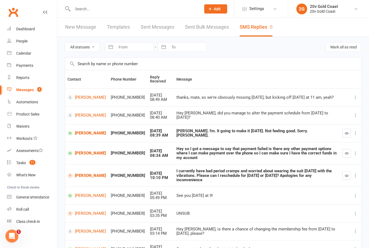
click at [87, 133] on link "[PERSON_NAME]" at bounding box center [87, 133] width 38 height 5
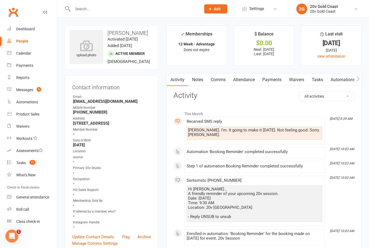
click at [242, 80] on link "Attendance" at bounding box center [244, 80] width 29 height 12
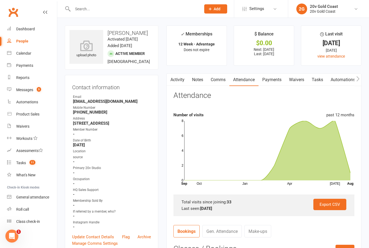
click at [101, 5] on input "text" at bounding box center [134, 9] width 126 height 8
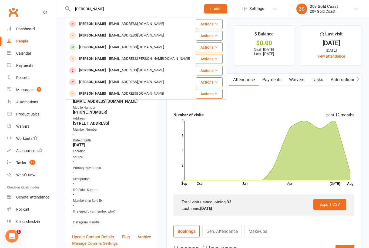
type input "[PERSON_NAME]"
click at [94, 46] on div "[PERSON_NAME]" at bounding box center [93, 47] width 30 height 8
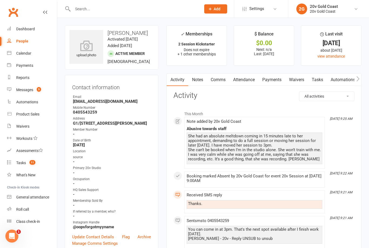
click at [249, 77] on link "Attendance" at bounding box center [244, 80] width 29 height 12
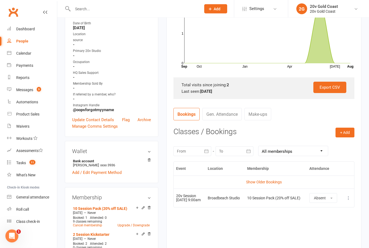
click at [273, 180] on link "Show Older Bookings" at bounding box center [264, 182] width 36 height 4
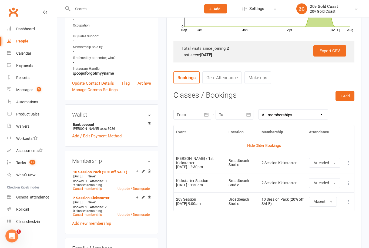
scroll to position [154, 0]
click at [94, 188] on link "Cancel membership" at bounding box center [87, 189] width 29 height 4
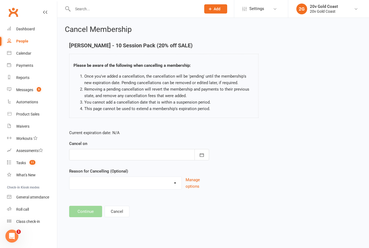
click at [209, 151] on button "button" at bounding box center [202, 154] width 15 height 11
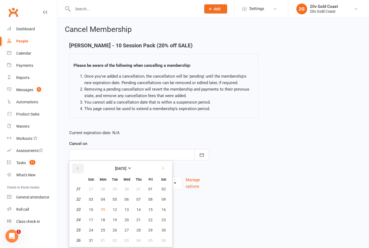
click at [79, 170] on icon "button" at bounding box center [78, 168] width 4 height 4
click at [164, 164] on button "button" at bounding box center [164, 169] width 12 height 10
click at [164, 166] on icon "button" at bounding box center [163, 168] width 4 height 4
click at [92, 219] on span "21" at bounding box center [91, 220] width 4 height 4
type input "21 Sep 2025"
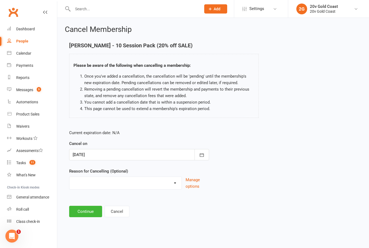
click at [165, 183] on select "Holiday Injury Other reason" at bounding box center [126, 182] width 112 height 11
select select "2"
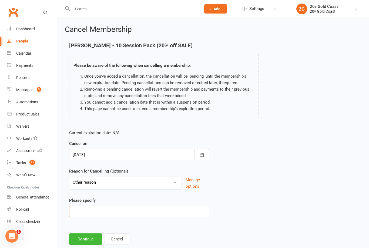
click at [137, 209] on input at bounding box center [139, 211] width 140 height 11
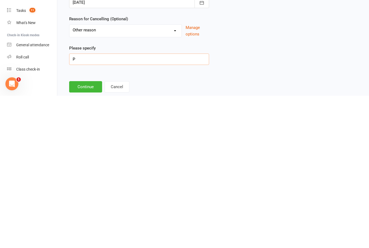
scroll to position [18, 0]
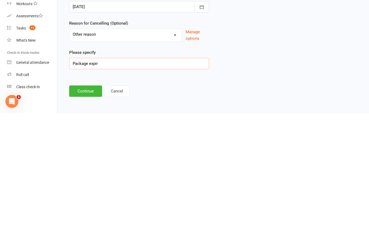
type input "Package expiry"
click at [90, 220] on button "Continue" at bounding box center [85, 225] width 33 height 11
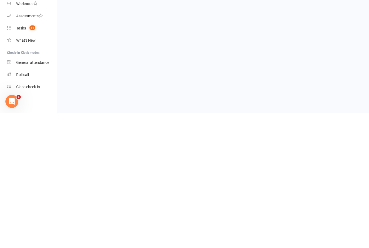
scroll to position [0, 0]
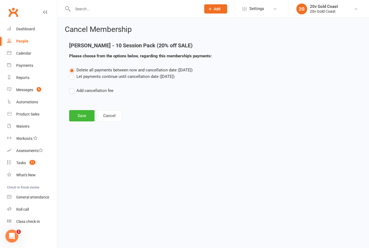
click at [74, 77] on label "Let payments continue until cancellation date (Sep 21, 2025)" at bounding box center [121, 76] width 105 height 6
click at [73, 73] on input "Let payments continue until cancellation date (Sep 21, 2025)" at bounding box center [71, 73] width 4 height 0
click at [91, 113] on button "Save" at bounding box center [81, 115] width 25 height 11
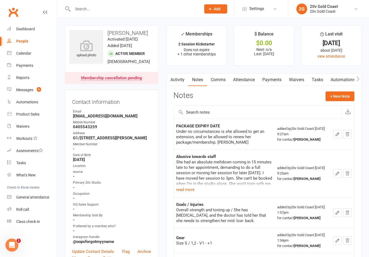
click at [179, 77] on link "Activity" at bounding box center [178, 80] width 22 height 12
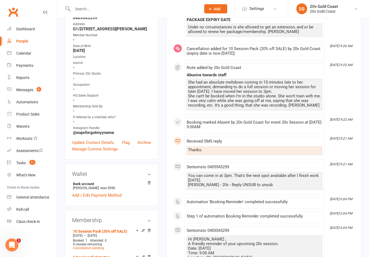
scroll to position [125, 0]
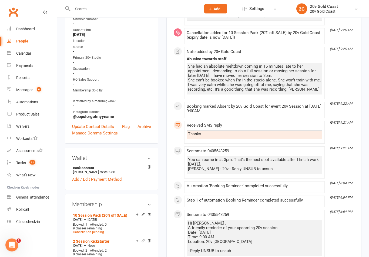
click at [29, 53] on div "Calendar" at bounding box center [23, 53] width 15 height 4
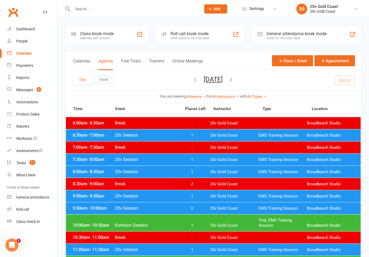
click at [197, 197] on span "1" at bounding box center [192, 196] width 28 height 5
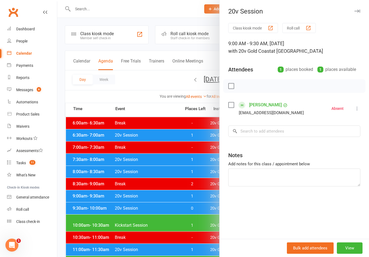
click at [268, 104] on link "[PERSON_NAME]" at bounding box center [265, 105] width 33 height 9
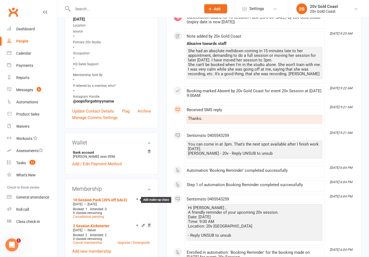
scroll to position [140, 0]
click at [137, 200] on icon at bounding box center [137, 199] width 2 height 2
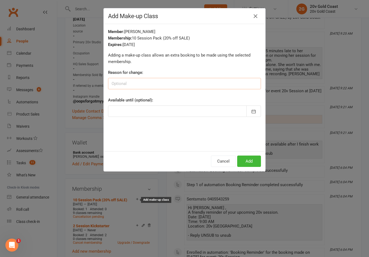
click at [191, 79] on input at bounding box center [184, 83] width 153 height 11
type input "Came in 15 minutes late. I moved her session for later [DATE]."
click at [251, 163] on button "Add" at bounding box center [249, 161] width 24 height 11
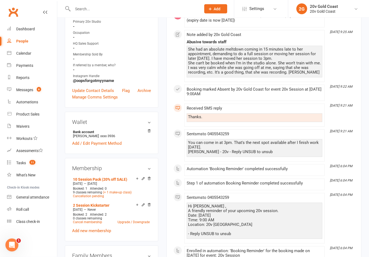
scroll to position [161, 0]
click at [26, 57] on link "Calendar" at bounding box center [32, 53] width 50 height 12
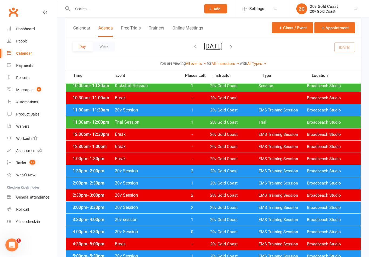
scroll to position [139, 0]
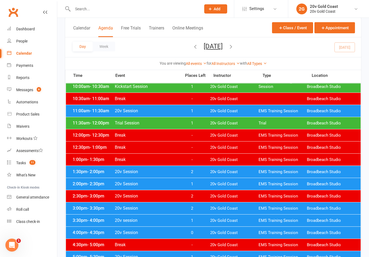
click at [198, 206] on span "2" at bounding box center [192, 208] width 28 height 5
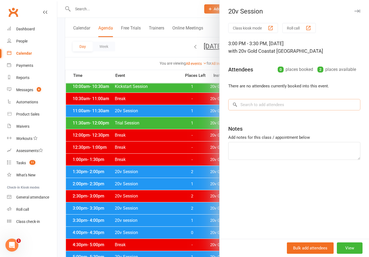
click at [270, 104] on input "search" at bounding box center [295, 104] width 132 height 11
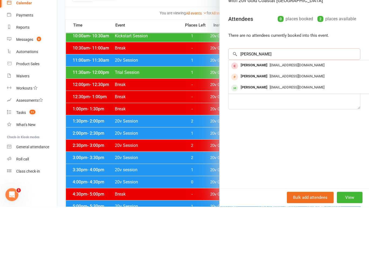
type input "[PERSON_NAME]"
click at [254, 134] on div "[PERSON_NAME]" at bounding box center [254, 138] width 31 height 8
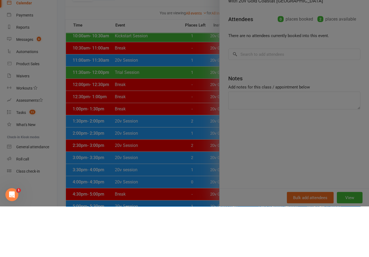
scroll to position [189, 0]
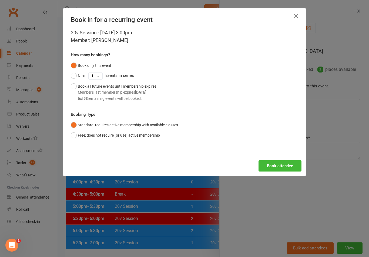
click at [283, 153] on div "20v Session - [DATE] 3:00pm Member: [PERSON_NAME] How many bookings? Book only …" at bounding box center [184, 92] width 243 height 127
click at [285, 163] on button "Book attendee" at bounding box center [280, 165] width 43 height 11
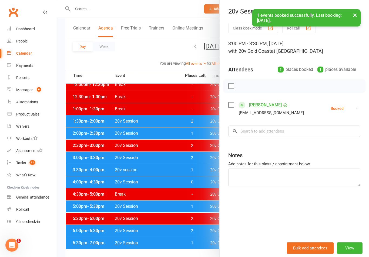
click at [351, 254] on button "View" at bounding box center [350, 247] width 26 height 11
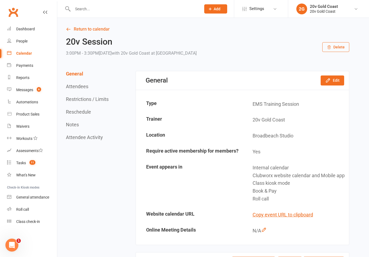
click at [334, 81] on button "Edit" at bounding box center [333, 80] width 24 height 10
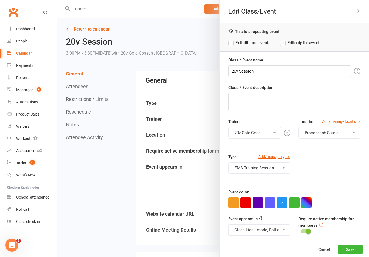
click at [283, 230] on span at bounding box center [284, 229] width 2 height 1
click at [277, 240] on link "Clubworx website calendar and Mobile app" at bounding box center [274, 242] width 91 height 11
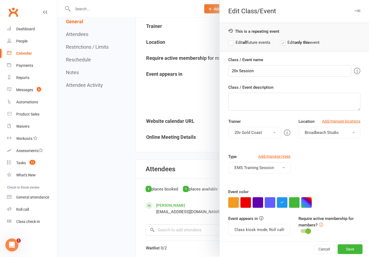
scroll to position [105, 0]
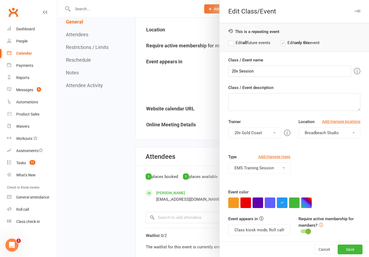
click at [280, 230] on button "Class kiosk mode, Roll call" at bounding box center [260, 229] width 62 height 11
click at [359, 253] on button "Save" at bounding box center [350, 249] width 25 height 10
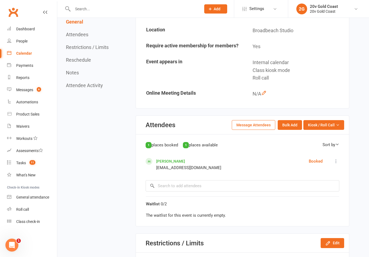
click at [32, 50] on link "Calendar" at bounding box center [32, 53] width 50 height 12
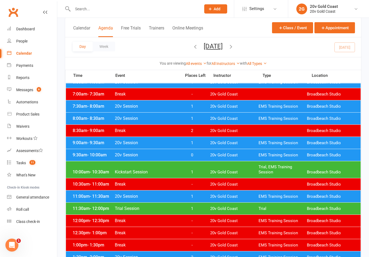
scroll to position [65, 0]
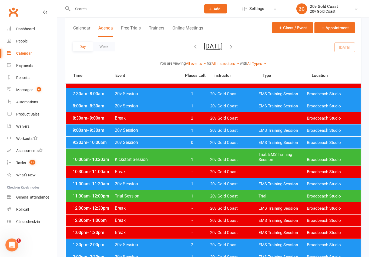
click at [197, 131] on span "1" at bounding box center [192, 130] width 28 height 5
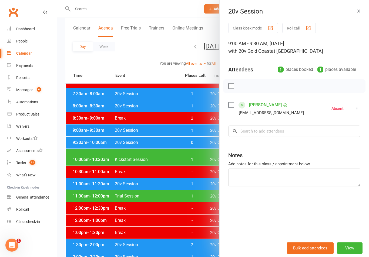
click at [203, 126] on div at bounding box center [213, 128] width 312 height 257
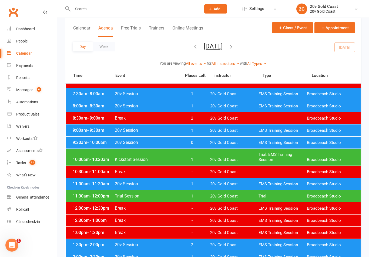
click at [203, 143] on span "0" at bounding box center [192, 142] width 28 height 5
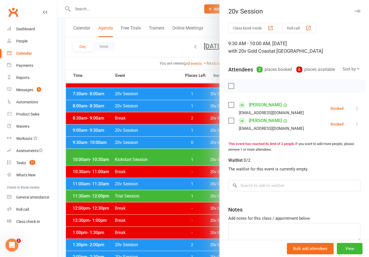
click at [206, 143] on div at bounding box center [213, 128] width 312 height 257
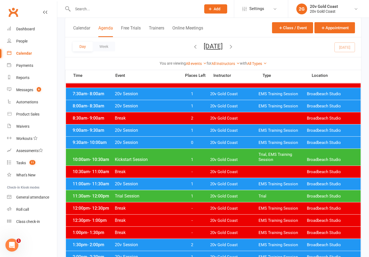
click at [207, 154] on div "10:00am - 10:30am Kickstart Session 1 20v Gold Coast Trial, EMS Training Sessio…" at bounding box center [213, 157] width 295 height 17
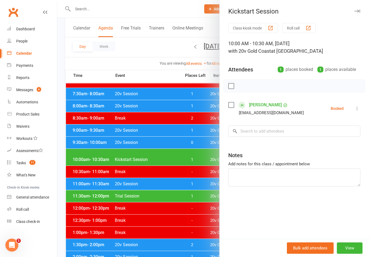
click at [206, 157] on div at bounding box center [213, 128] width 312 height 257
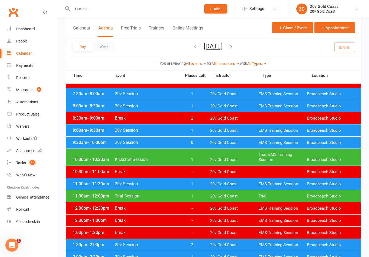
click at [197, 127] on div "9:00am - 9:30am 20v Session 1 20v Gold Coast EMS Training Session Broadbeach St…" at bounding box center [213, 130] width 295 height 12
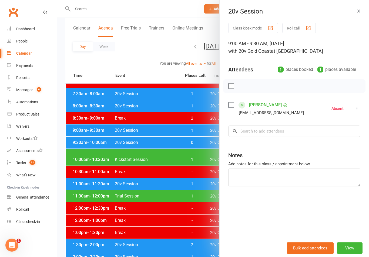
click at [189, 215] on div at bounding box center [213, 128] width 312 height 257
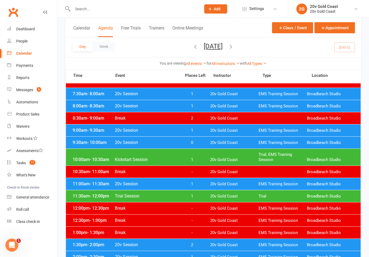
click at [191, 155] on div "10:00am - 10:30am Kickstart Session 1 20v Gold Coast Trial, EMS Training Sessio…" at bounding box center [213, 157] width 295 height 17
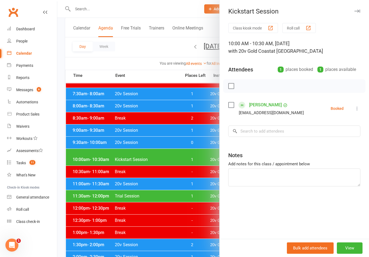
click at [271, 102] on link "[PERSON_NAME]" at bounding box center [265, 105] width 33 height 9
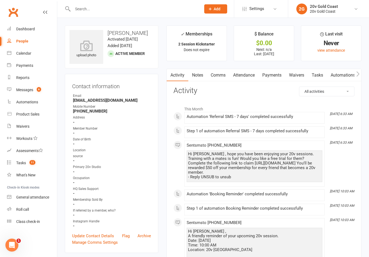
click at [24, 54] on div "Calendar" at bounding box center [23, 53] width 15 height 4
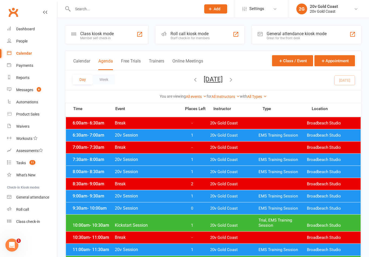
click at [198, 226] on span "1" at bounding box center [192, 225] width 28 height 5
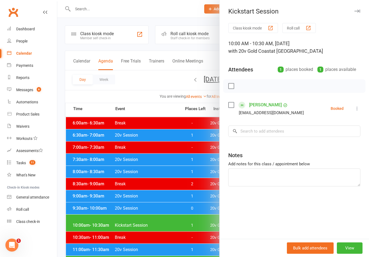
click at [265, 102] on link "[PERSON_NAME]" at bounding box center [265, 105] width 33 height 9
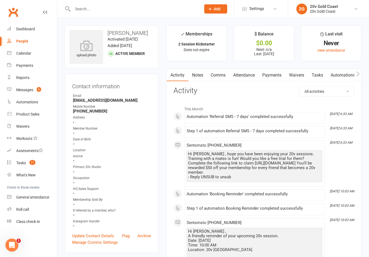
click at [219, 75] on link "Comms" at bounding box center [218, 75] width 22 height 12
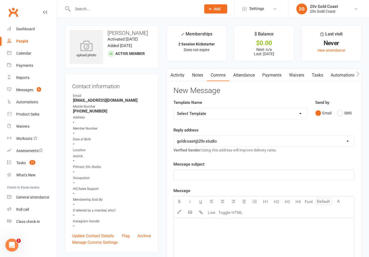
click at [339, 111] on button "SMS" at bounding box center [345, 113] width 15 height 10
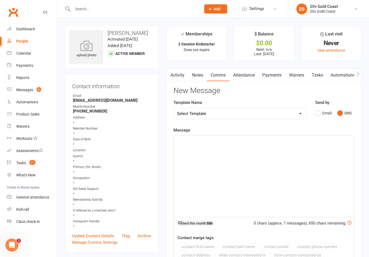
click at [306, 166] on div "﻿" at bounding box center [264, 176] width 181 height 81
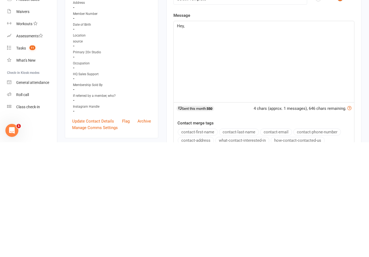
scroll to position [115, 0]
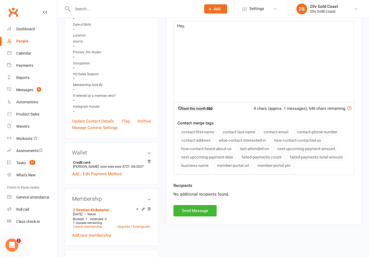
click at [203, 128] on button "contact-first-name" at bounding box center [198, 131] width 40 height 7
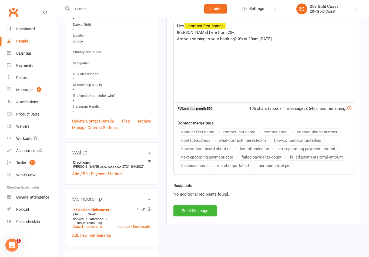
click at [233, 42] on p "﻿" at bounding box center [264, 45] width 174 height 6
click at [238, 37] on span "Are you coming to your booking? It’s at 10am [DATE]." at bounding box center [225, 39] width 96 height 5
click at [202, 210] on button "Send Message" at bounding box center [195, 210] width 43 height 11
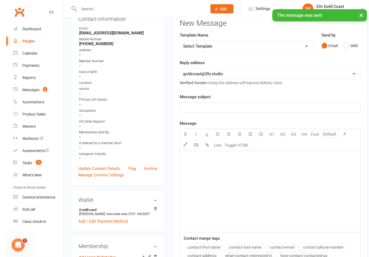
scroll to position [0, 0]
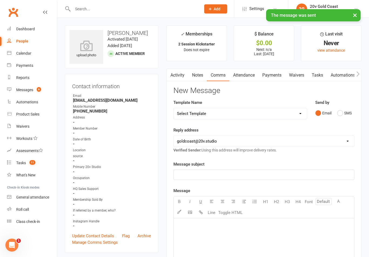
click at [180, 74] on link "Activity" at bounding box center [178, 75] width 22 height 12
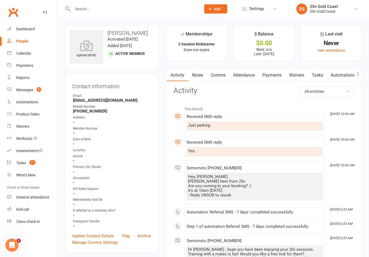
click at [299, 77] on link "Waivers" at bounding box center [297, 75] width 23 height 12
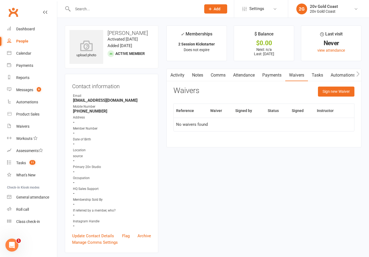
click at [332, 92] on button "Sign new Waiver" at bounding box center [336, 92] width 37 height 10
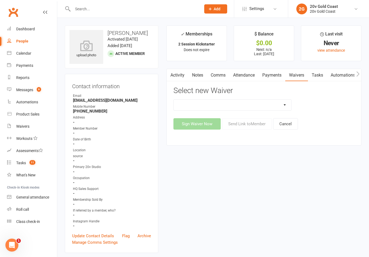
click at [289, 107] on select "20v Ambassador Program 20v Pre Exercise Questionnaire Casual KickStarter Only W…" at bounding box center [233, 105] width 118 height 11
select select "8082"
click at [194, 118] on button "Sign Waiver Now" at bounding box center [197, 123] width 47 height 11
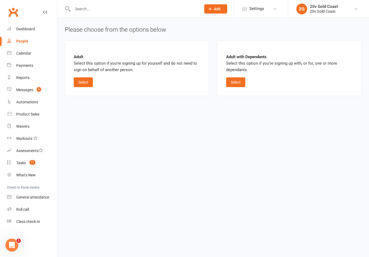
click at [76, 81] on button "Select" at bounding box center [83, 82] width 19 height 10
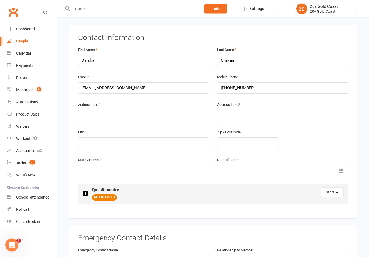
scroll to position [94, 0]
click at [338, 171] on button "button" at bounding box center [341, 169] width 15 height 11
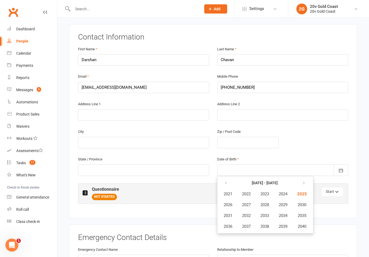
click at [219, 181] on table "[DATE] - [DATE] 2021 2022 2023 2024 2025 2026 2027 2028 2029 2030 2031 2032 203…" at bounding box center [266, 204] width 94 height 55
click at [221, 178] on button "button" at bounding box center [227, 183] width 12 height 10
click at [222, 180] on button "button" at bounding box center [227, 183] width 12 height 10
click at [264, 203] on span "1988" at bounding box center [265, 204] width 9 height 5
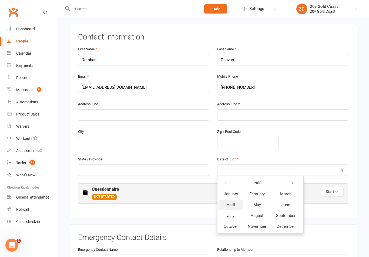
click at [228, 202] on span "April" at bounding box center [231, 204] width 8 height 5
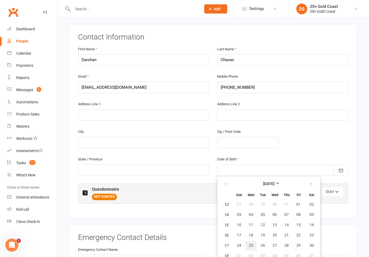
click at [252, 243] on span "25" at bounding box center [251, 245] width 4 height 4
type input "[DATE]"
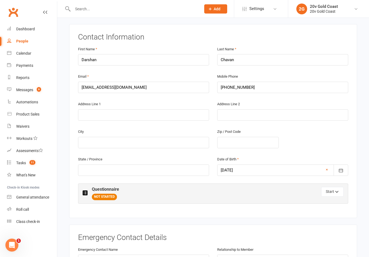
scroll to position [197, 0]
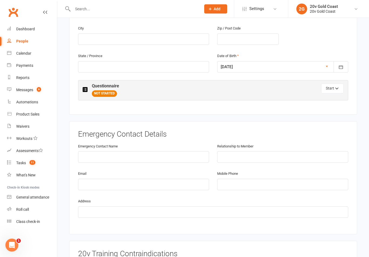
click at [332, 88] on button "Start" at bounding box center [333, 89] width 22 height 10
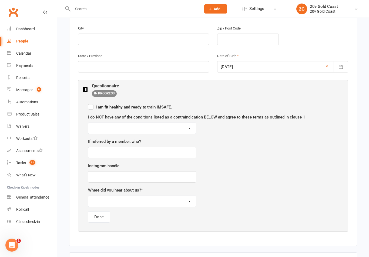
click at [90, 107] on label "I am fit healthy and ready to train IMSAFE." at bounding box center [130, 106] width 84 height 6
click at [90, 102] on input "I am fit healthy and ready to train IMSAFE." at bounding box center [130, 102] width 84 height 0
checkbox input "true"
click at [144, 126] on select "I AGREE" at bounding box center [142, 128] width 108 height 11
select select "I AGREE"
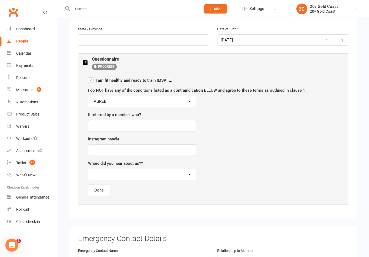
scroll to position [225, 0]
click at [157, 170] on select "Friend / family Facebook / Instagram Walk Past Google ClassPass Mail Drop Other" at bounding box center [142, 173] width 108 height 11
select select "Facebook / Instagram"
click at [103, 187] on button "Done" at bounding box center [99, 189] width 22 height 11
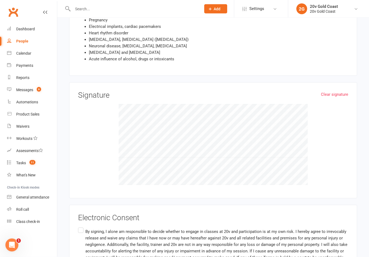
scroll to position [447, 0]
click at [79, 228] on label "By signing, I alone am responsible to decide whether to engage in classes at 20…" at bounding box center [213, 248] width 270 height 43
click at [79, 227] on input "By signing, I alone am responsible to decide whether to engage in classes at 20…" at bounding box center [80, 227] width 4 height 0
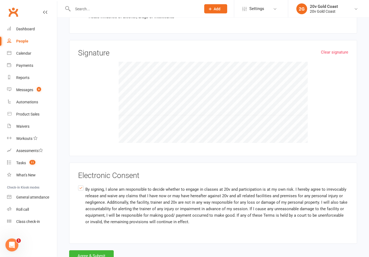
scroll to position [503, 0]
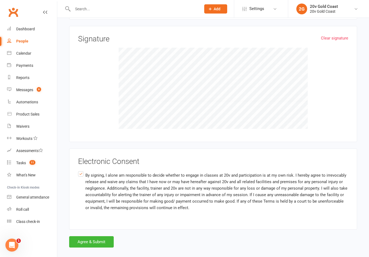
click at [99, 240] on button "Agree & Submit" at bounding box center [91, 241] width 45 height 11
